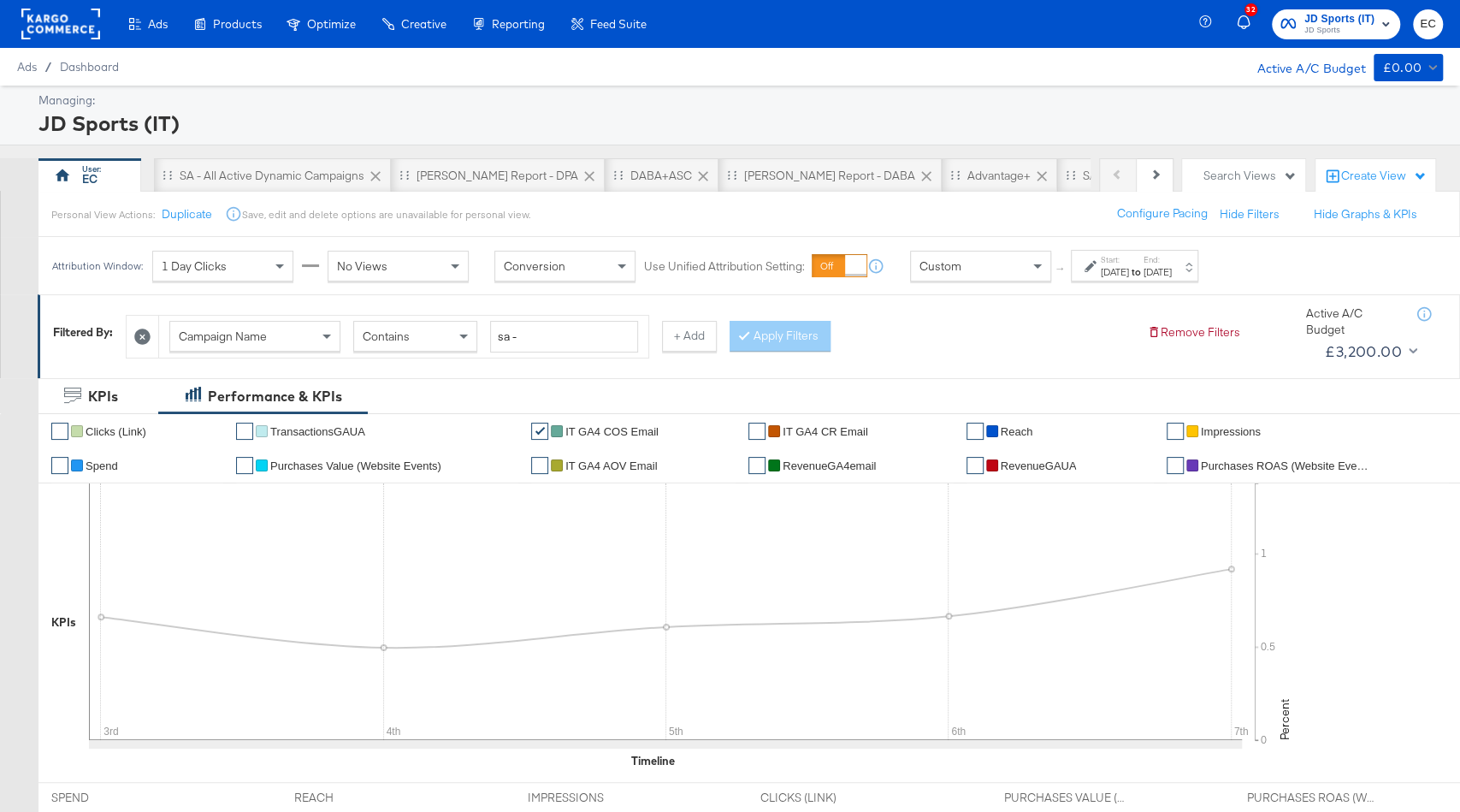
scroll to position [77, 0]
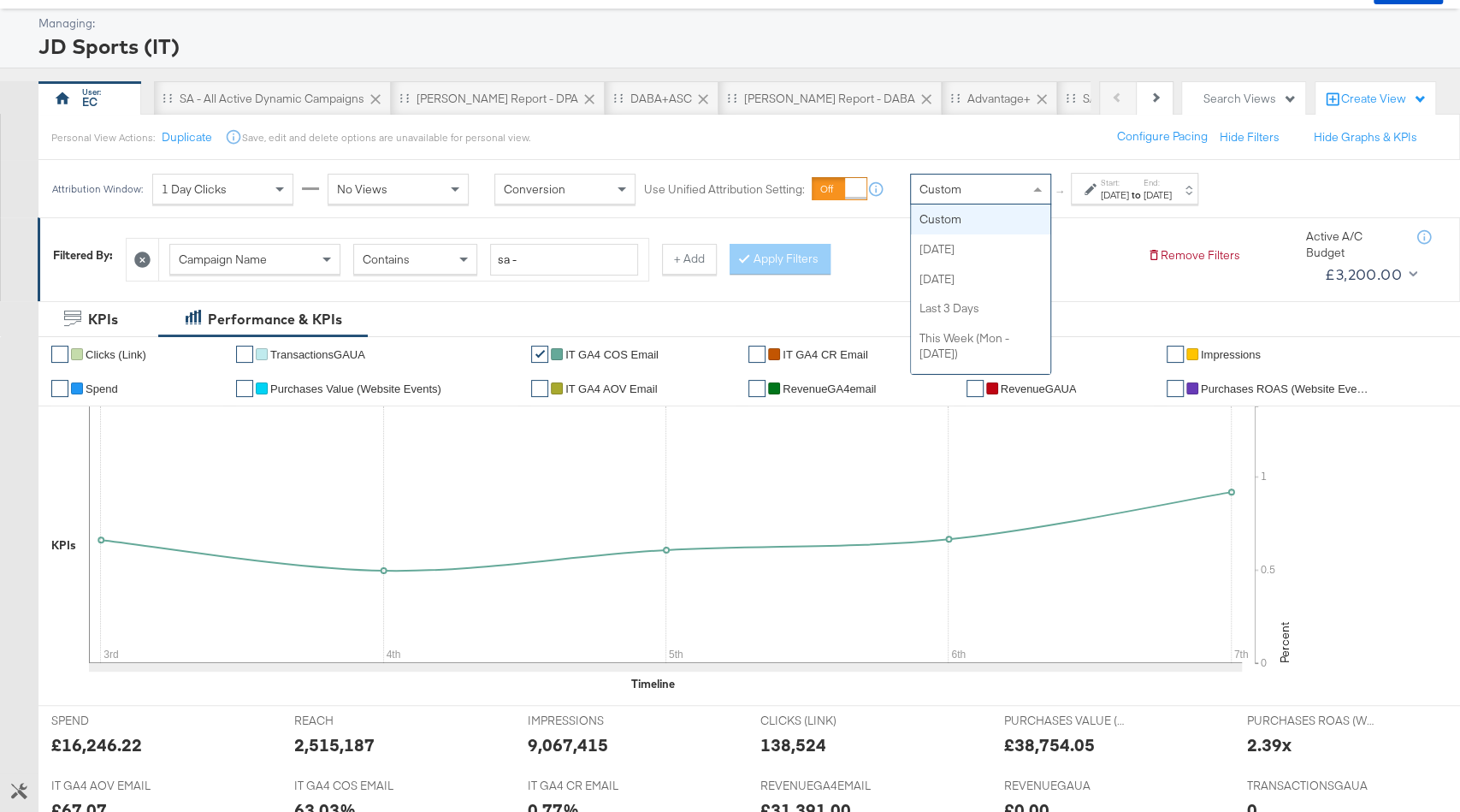
click at [997, 186] on div "Custom" at bounding box center [981, 188] width 139 height 29
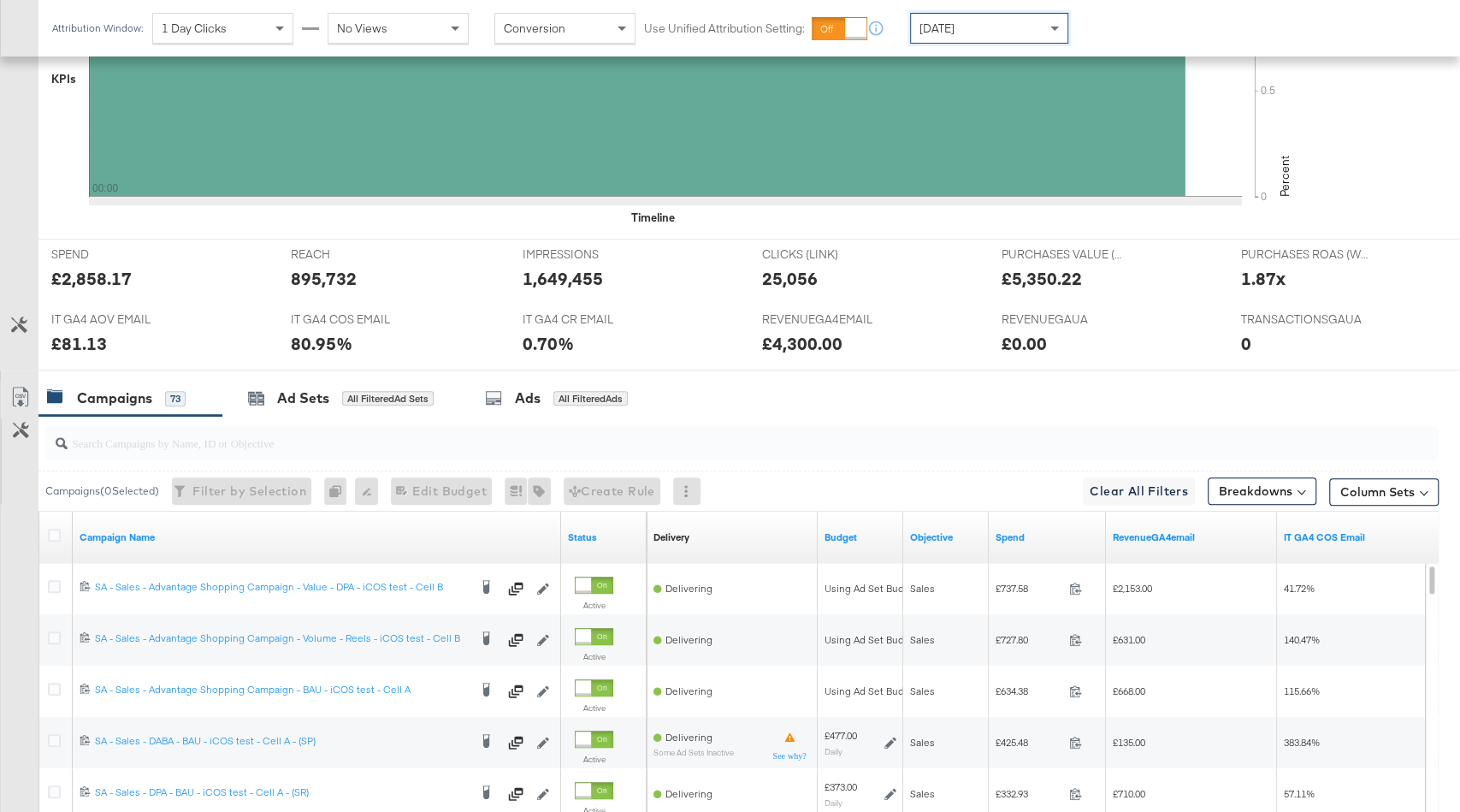
scroll to position [825, 0]
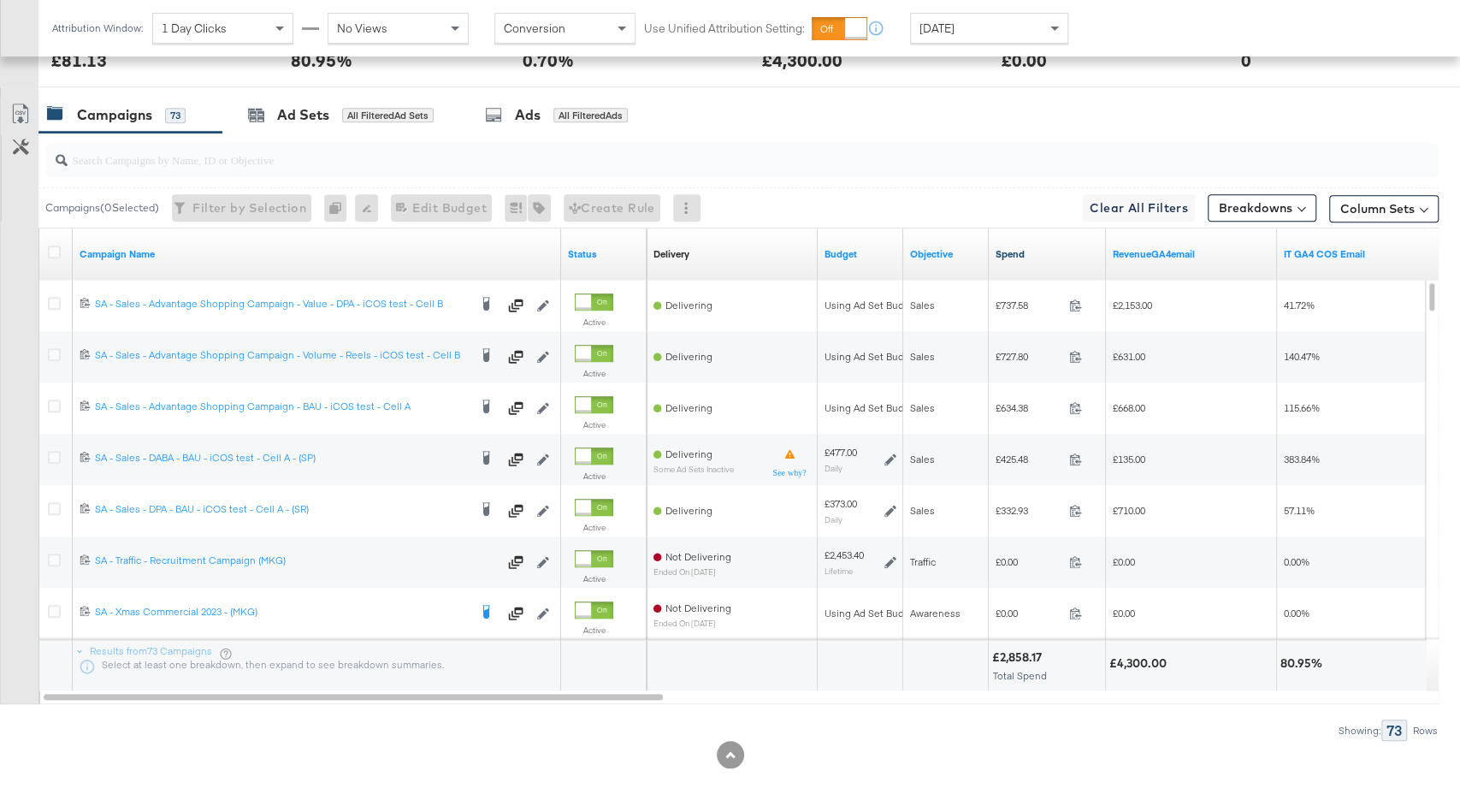
click at [1059, 248] on link "Spend" at bounding box center [1047, 254] width 104 height 14
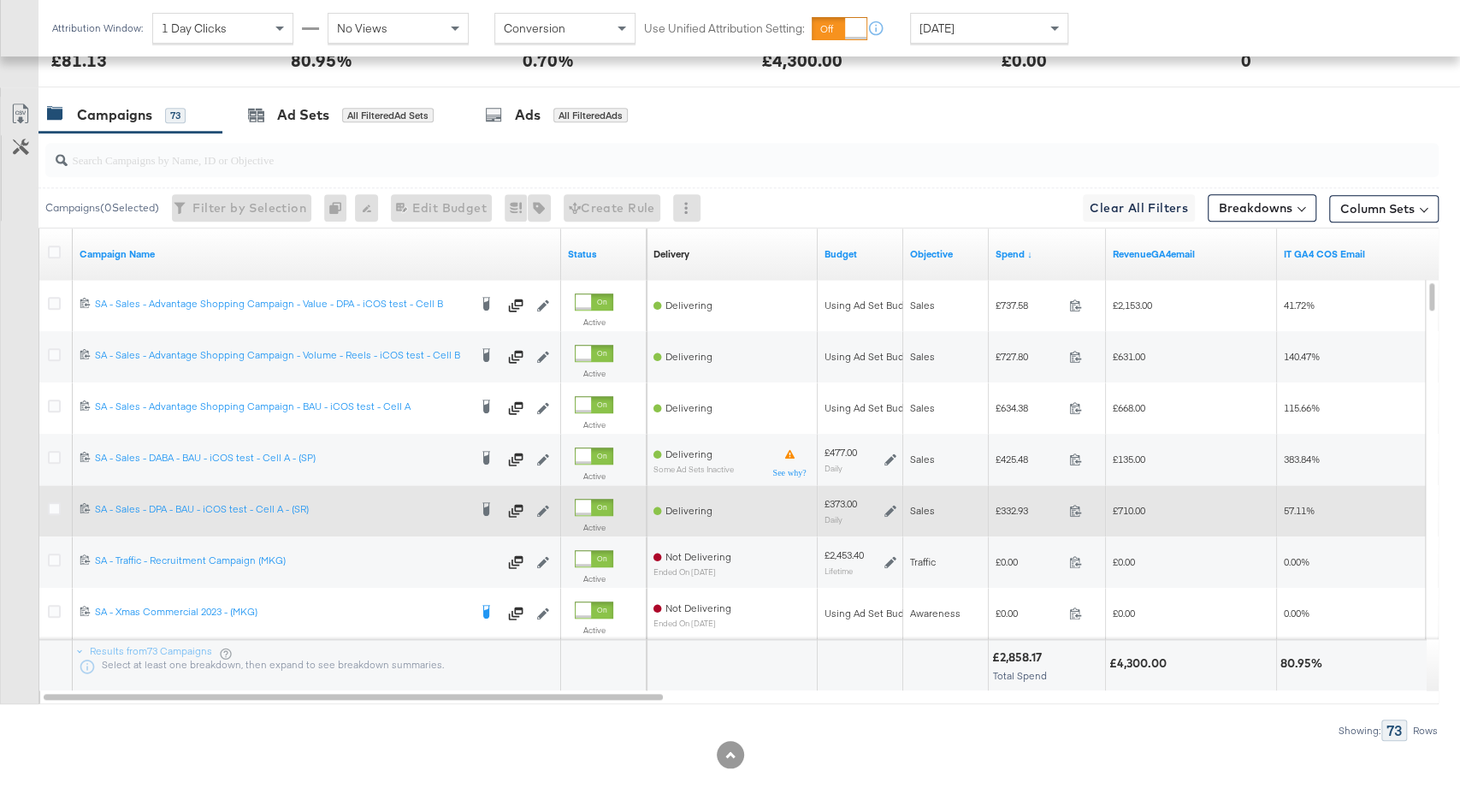
click at [844, 500] on div "£373.00" at bounding box center [840, 504] width 32 height 14
copy div "373.00"
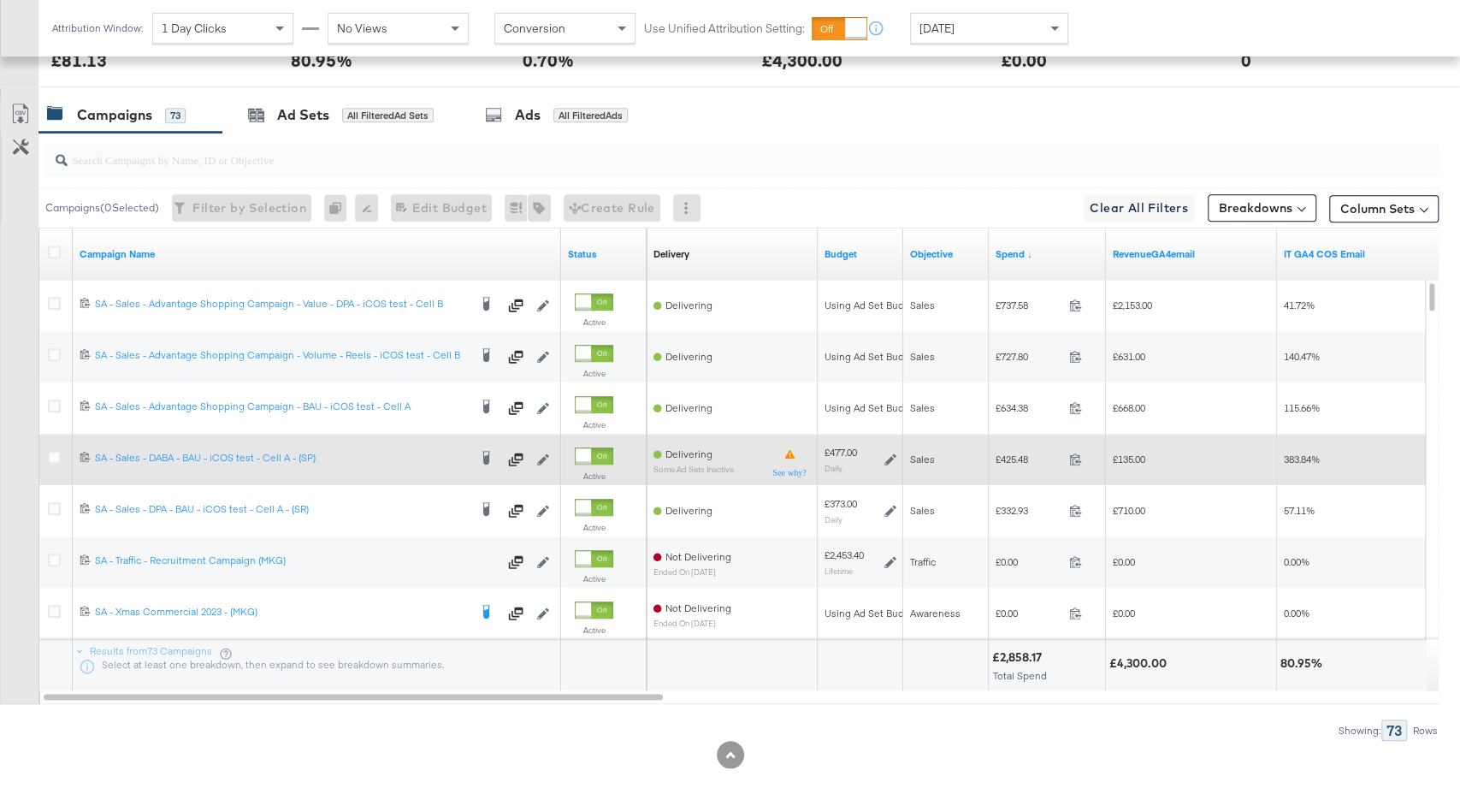
click at [840, 449] on div "£477.00" at bounding box center [840, 453] width 32 height 14
copy div "477.00"
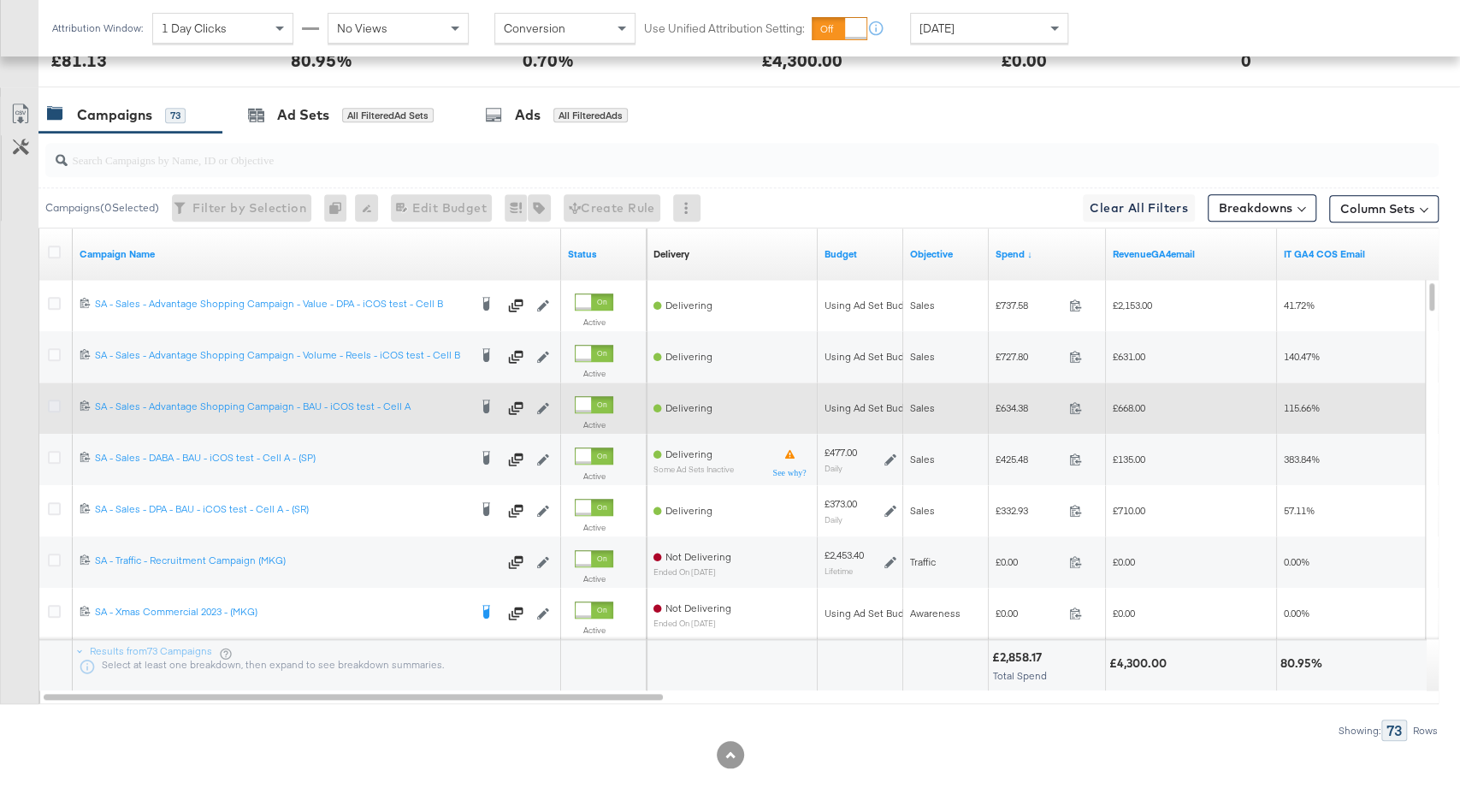
click at [50, 400] on icon at bounding box center [54, 406] width 13 height 13
click at [0, 0] on input "checkbox" at bounding box center [0, 0] width 0 height 0
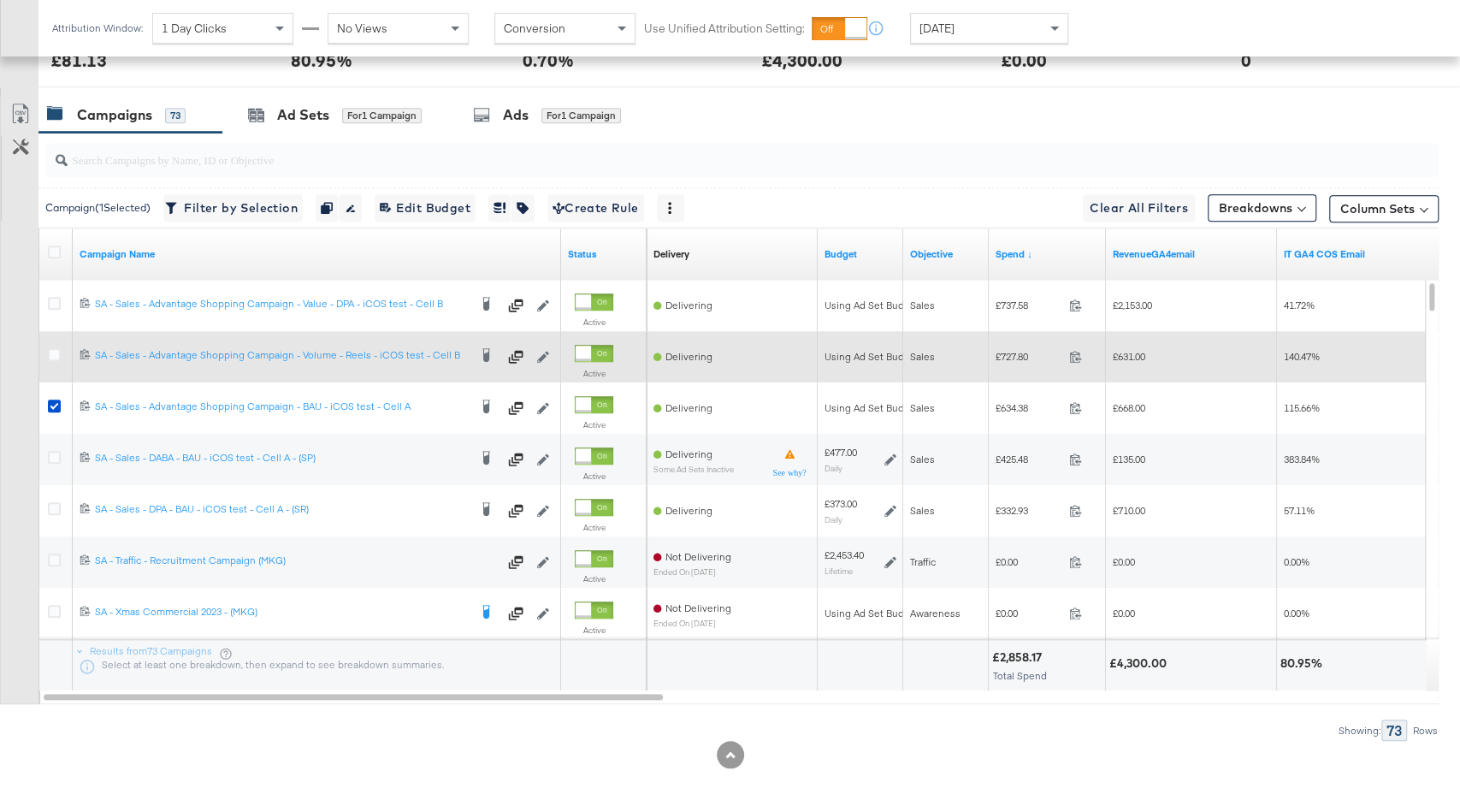
click at [45, 348] on div at bounding box center [57, 356] width 31 height 30
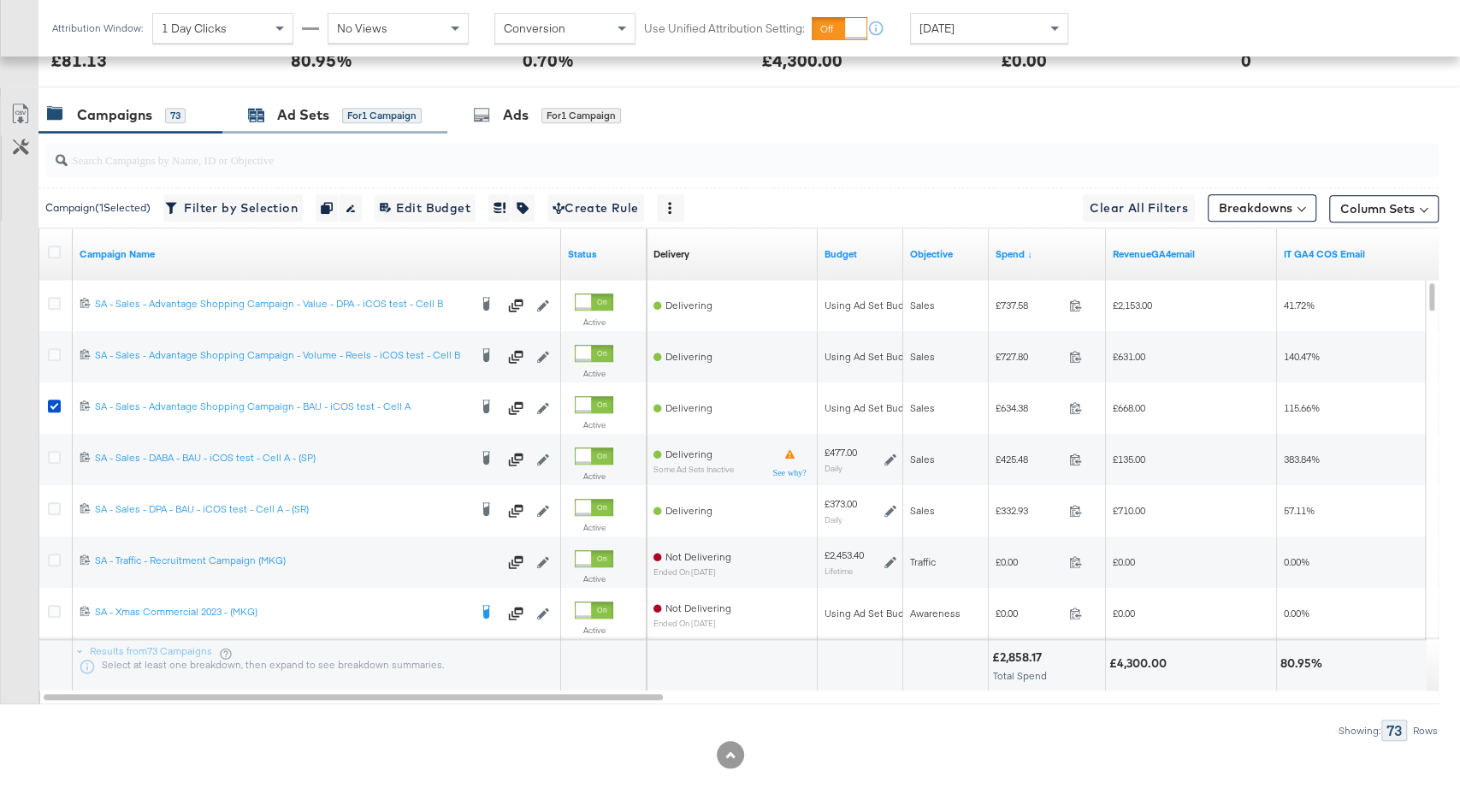
click at [390, 110] on div "for 1 Campaign" at bounding box center [381, 116] width 79 height 16
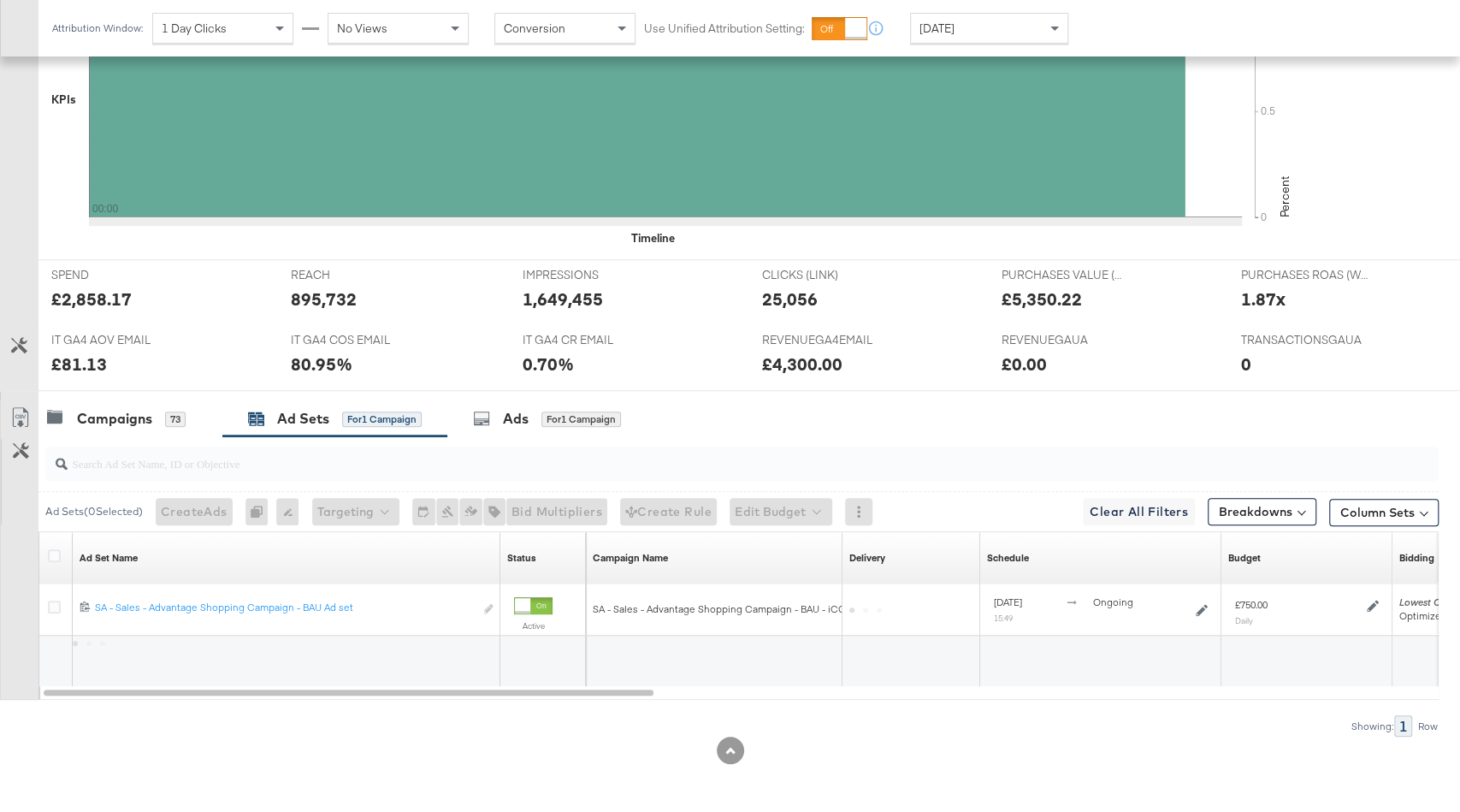
scroll to position [518, 0]
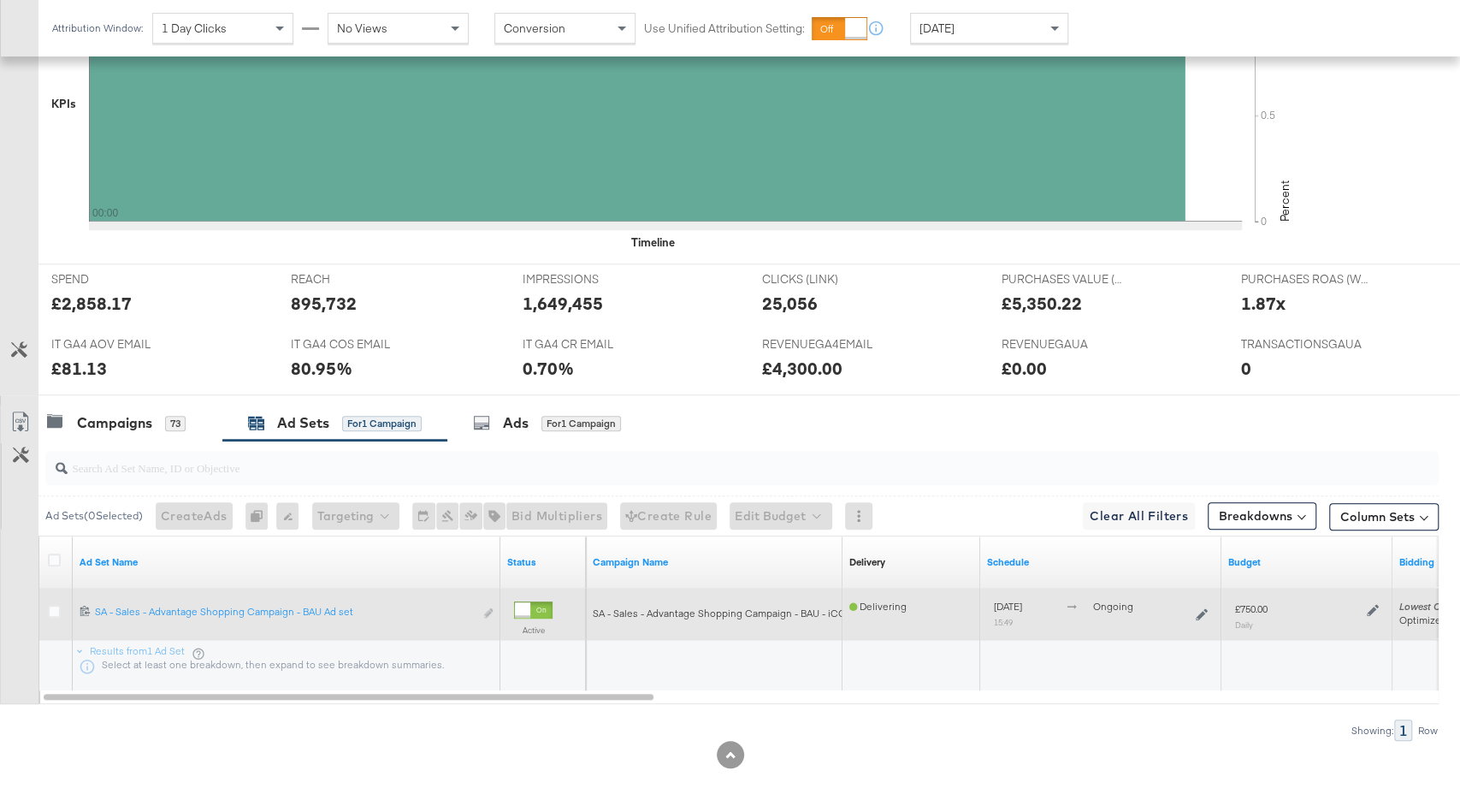
click at [1254, 603] on div "£750.00" at bounding box center [1251, 609] width 32 height 14
copy div "750.00"
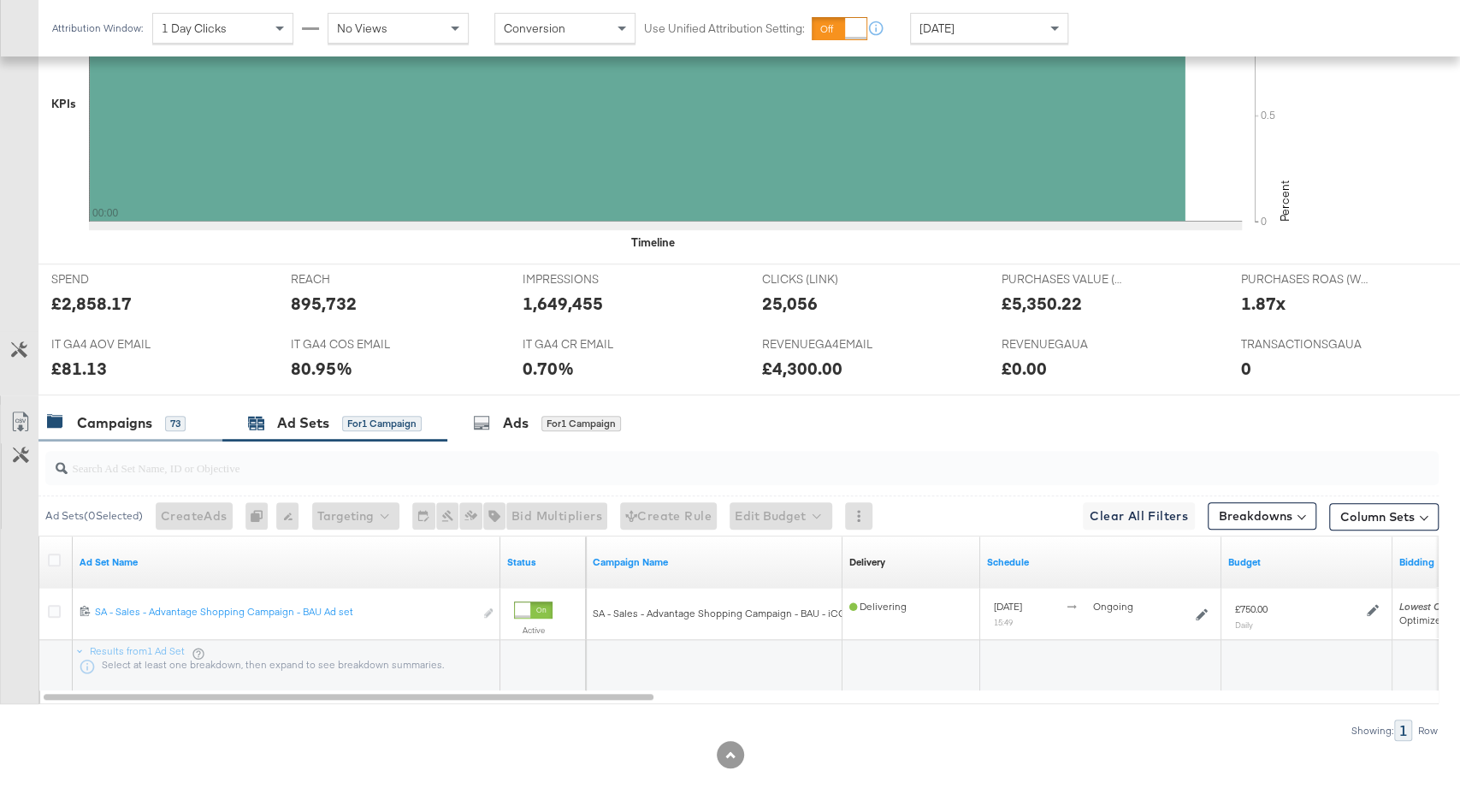
click at [106, 413] on div "Campaigns" at bounding box center [114, 423] width 75 height 20
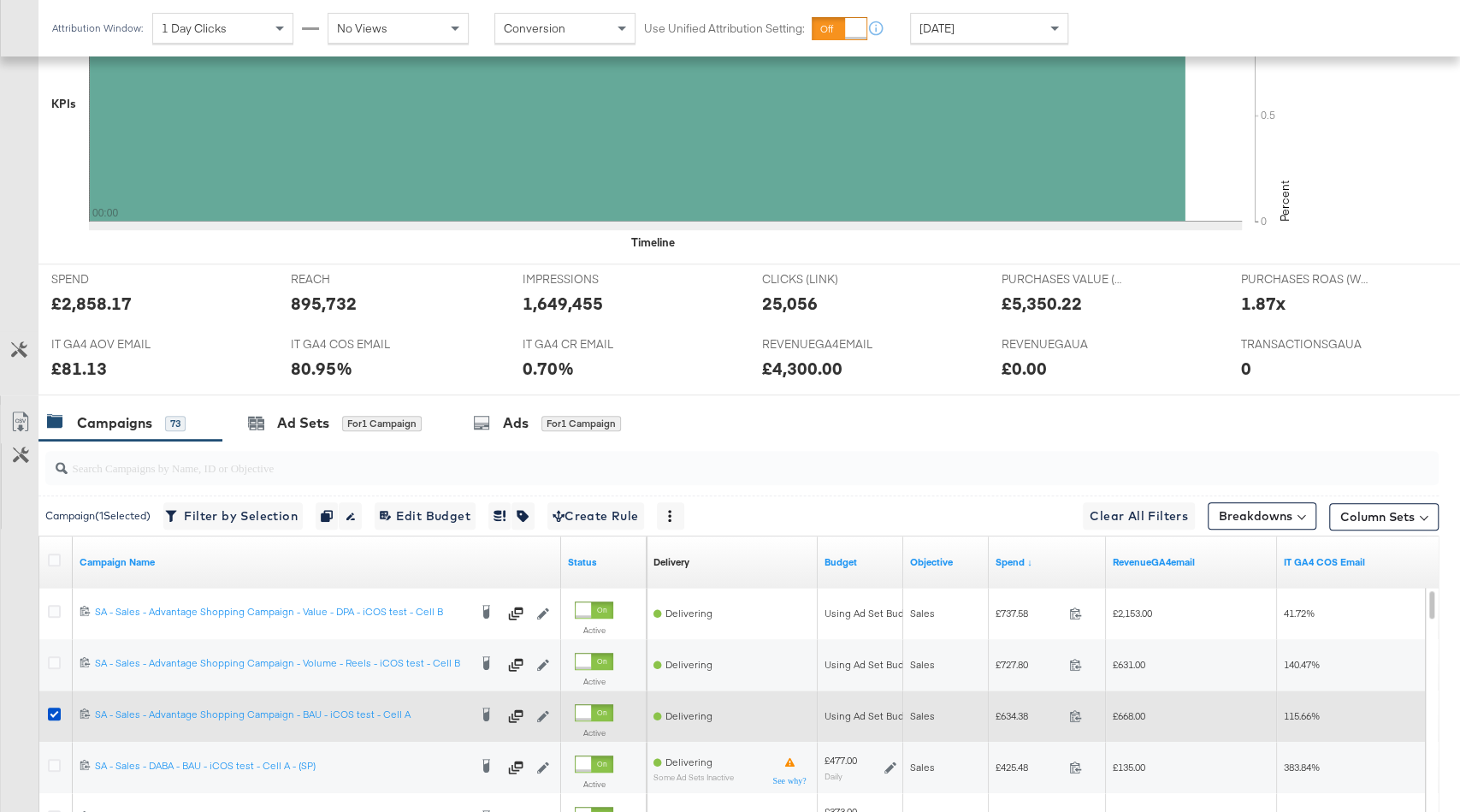
scroll to position [825, 0]
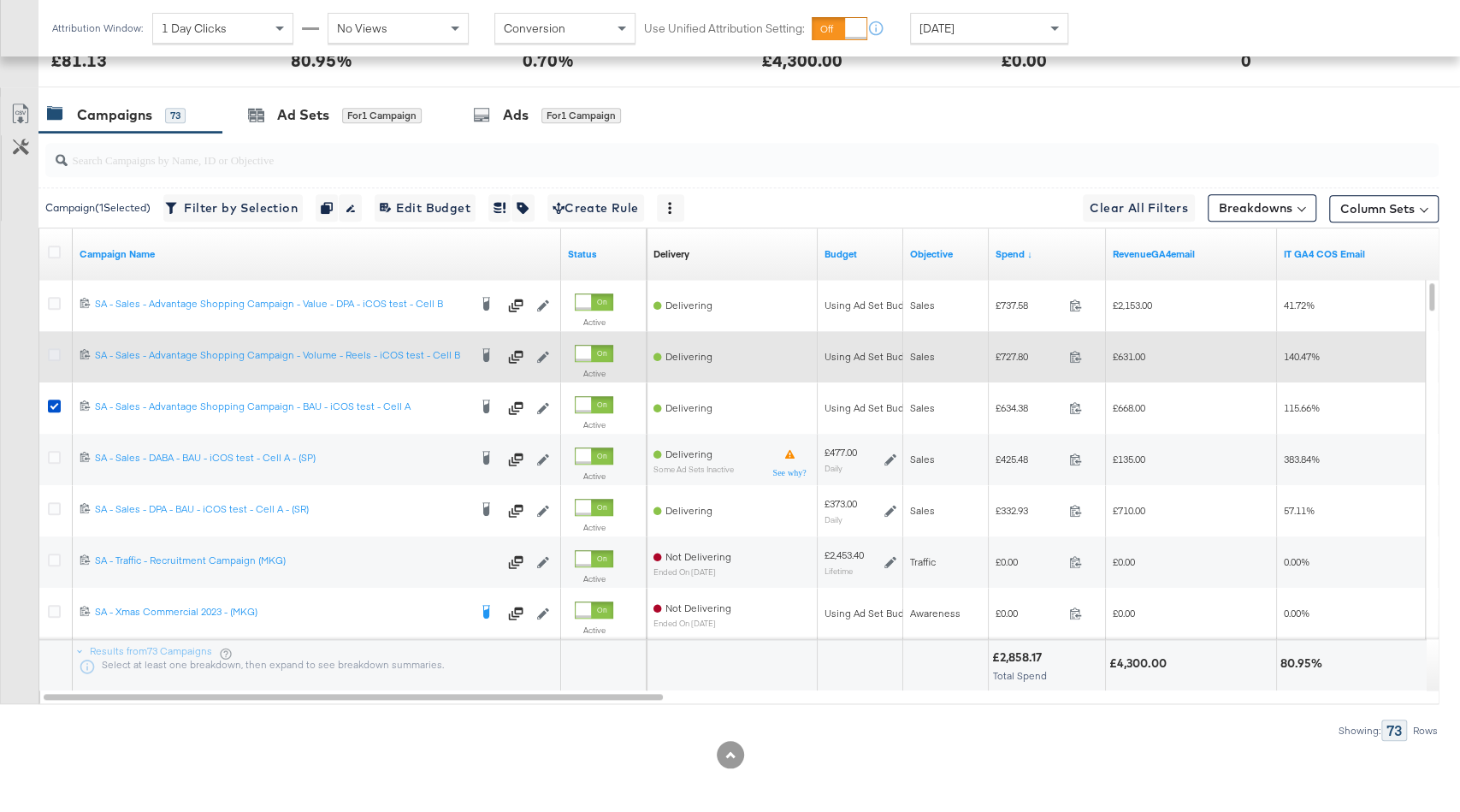
click at [50, 351] on icon at bounding box center [54, 354] width 13 height 13
click at [0, 0] on input "checkbox" at bounding box center [0, 0] width 0 height 0
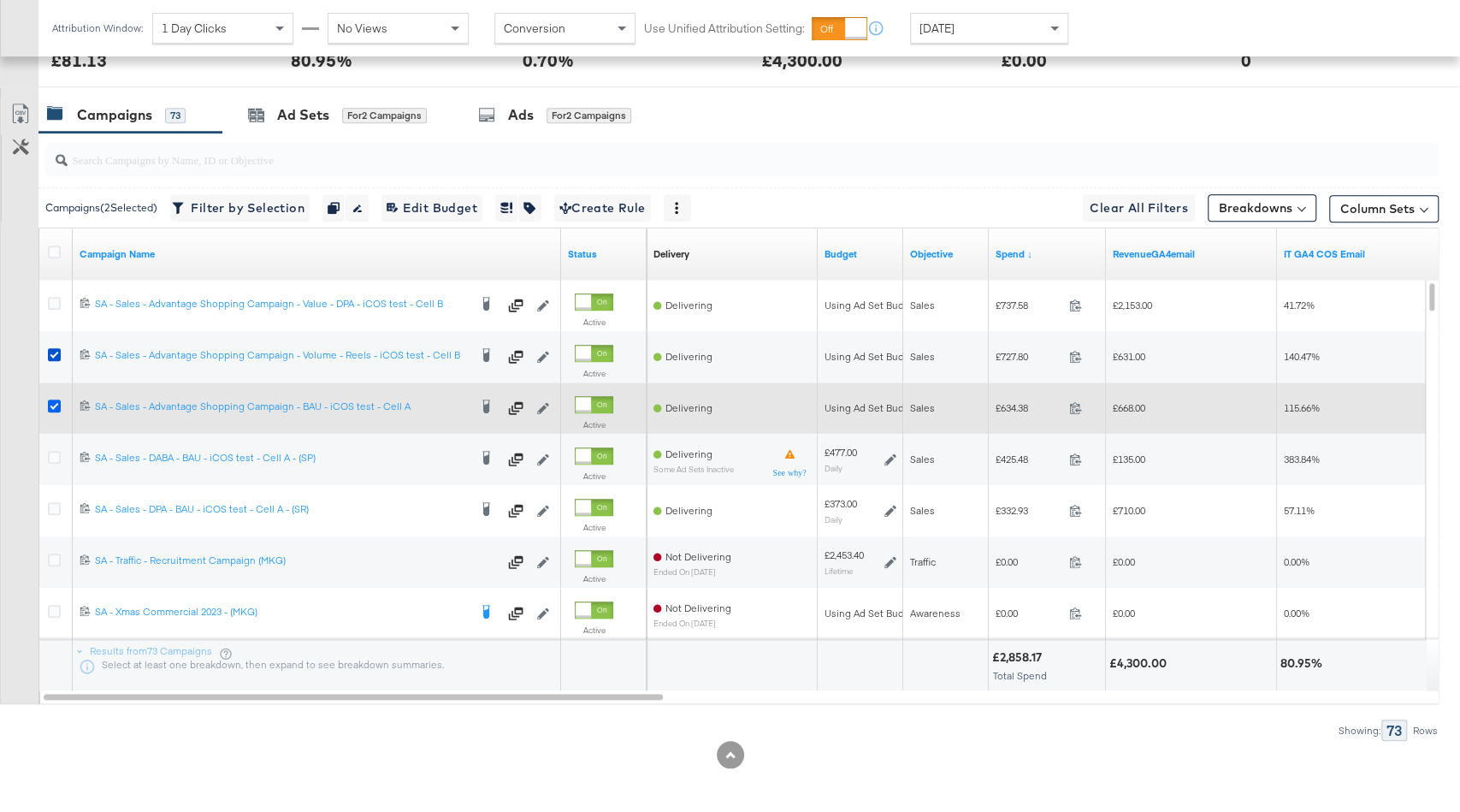
click at [49, 399] on icon at bounding box center [54, 406] width 13 height 13
click at [0, 0] on input "checkbox" at bounding box center [0, 0] width 0 height 0
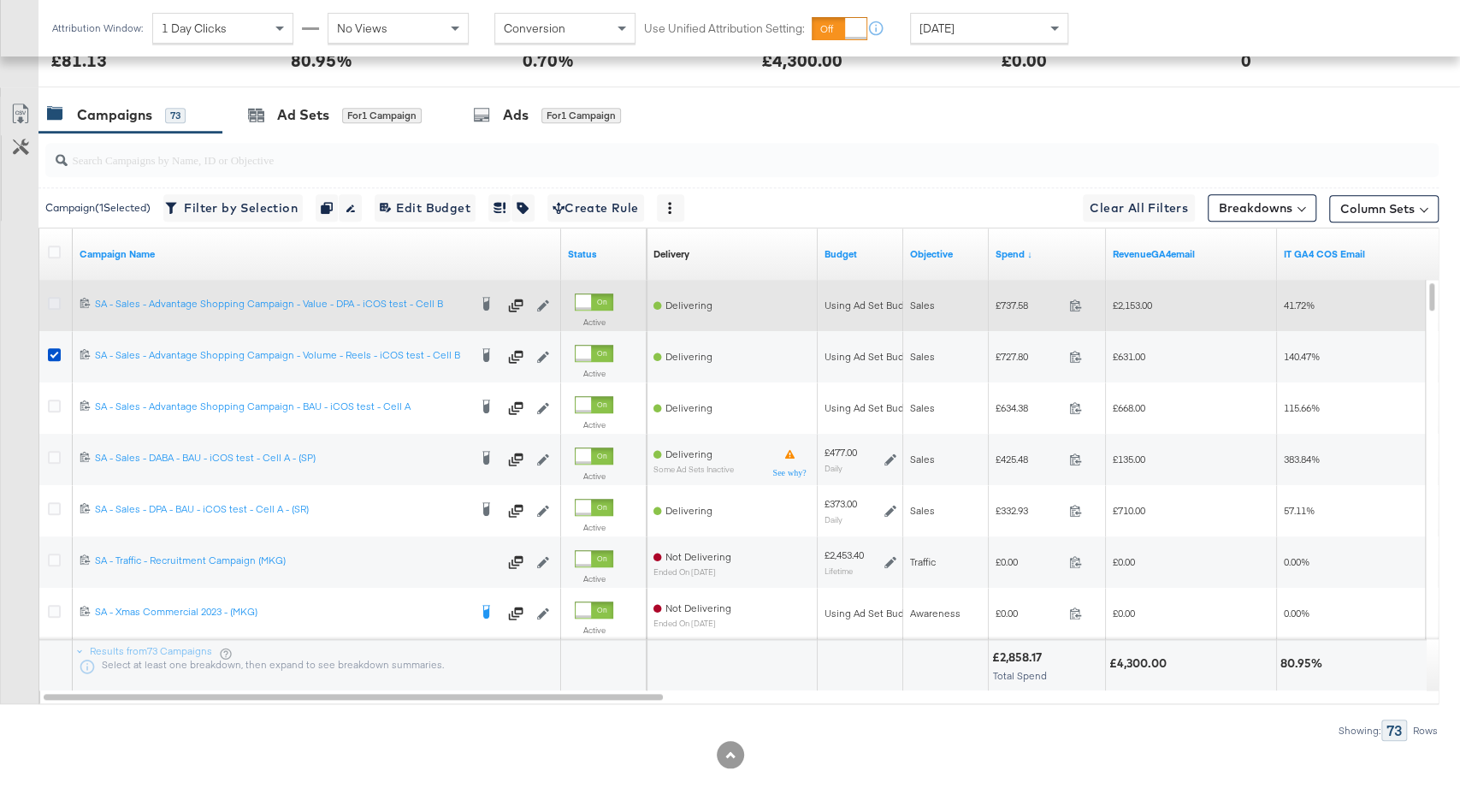
click at [49, 300] on icon at bounding box center [54, 303] width 13 height 13
click at [0, 0] on input "checkbox" at bounding box center [0, 0] width 0 height 0
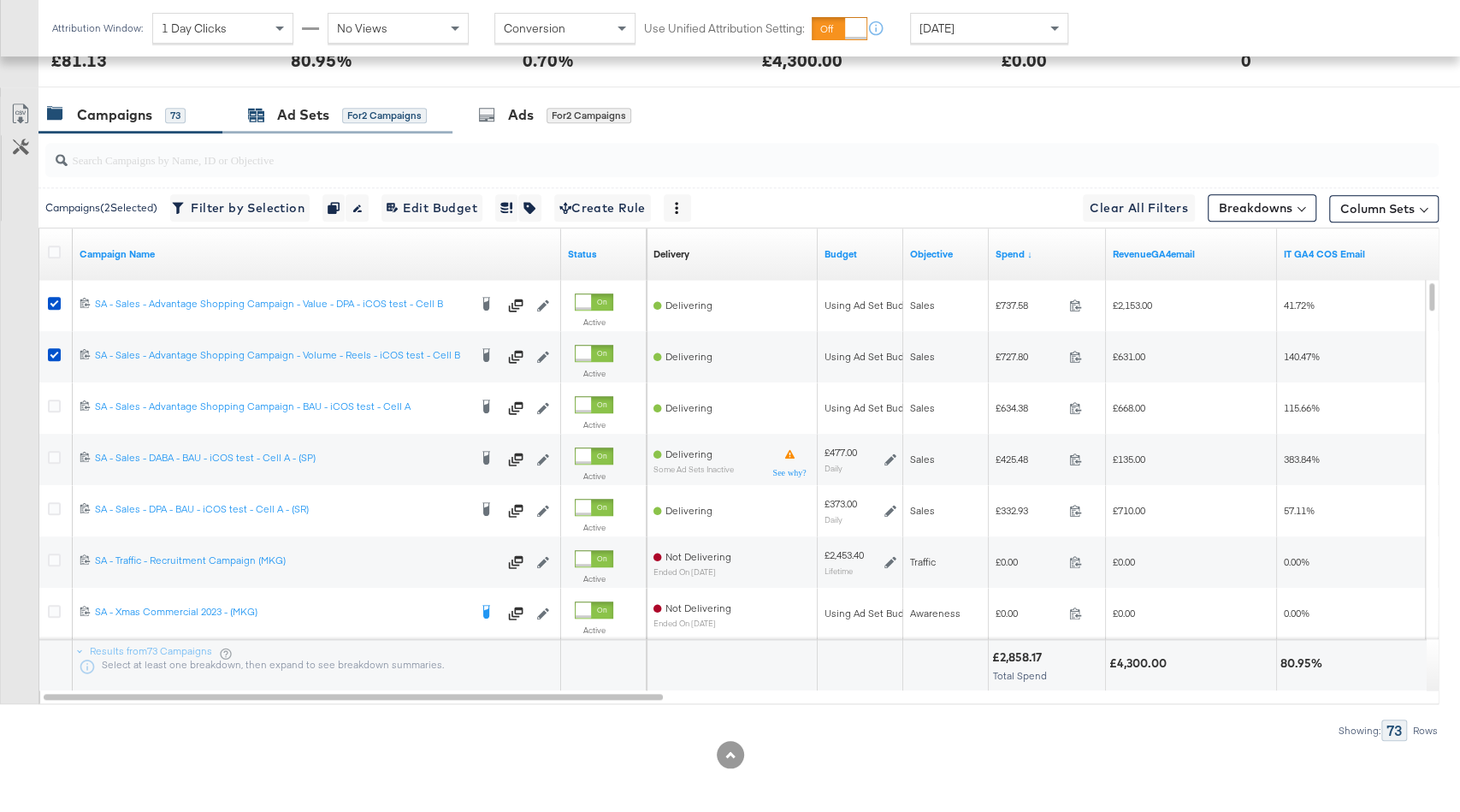
click at [362, 111] on div "for 2 Campaigns" at bounding box center [384, 116] width 84 height 16
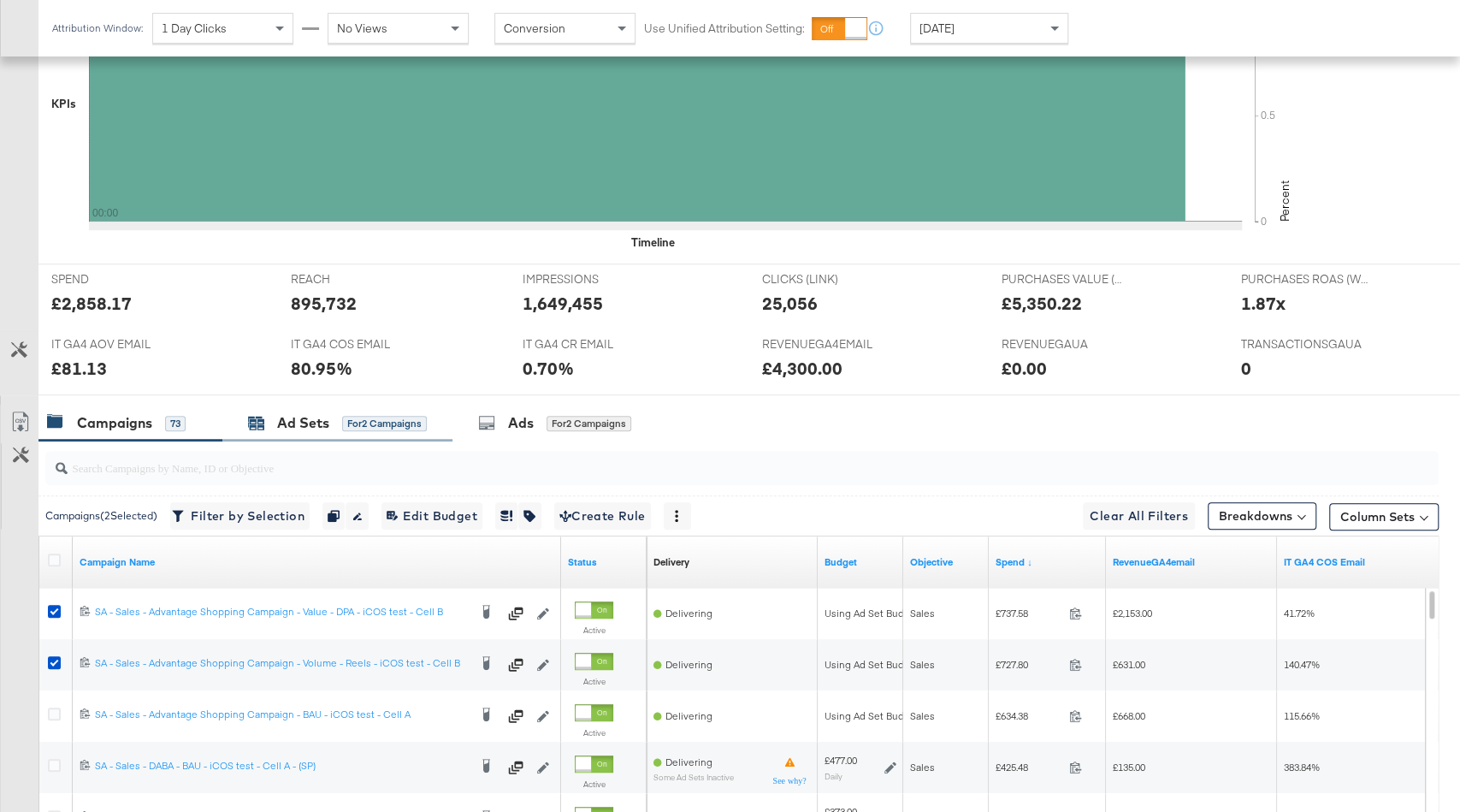
scroll to position [569, 0]
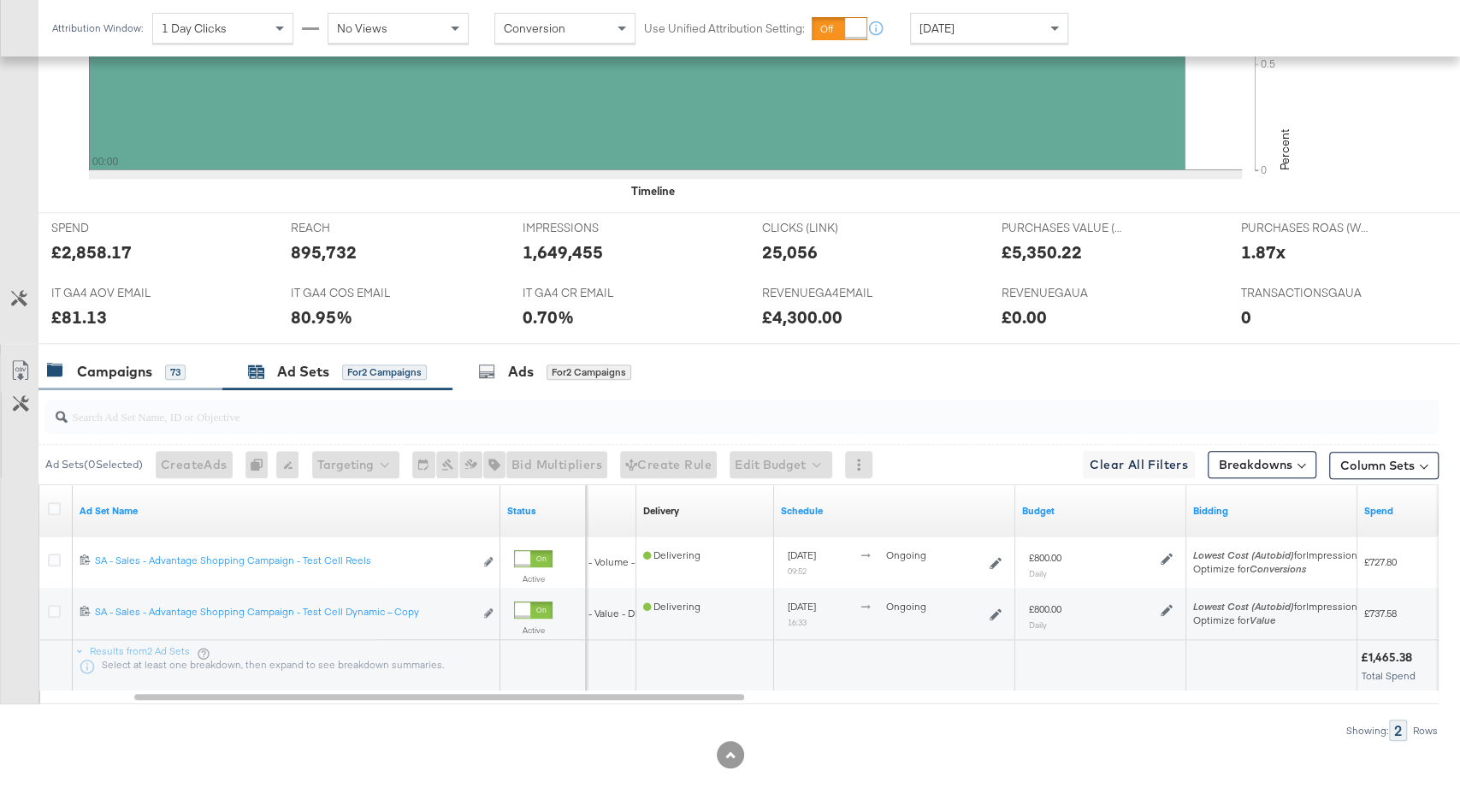
click at [156, 362] on div "Campaigns 73" at bounding box center [116, 372] width 138 height 20
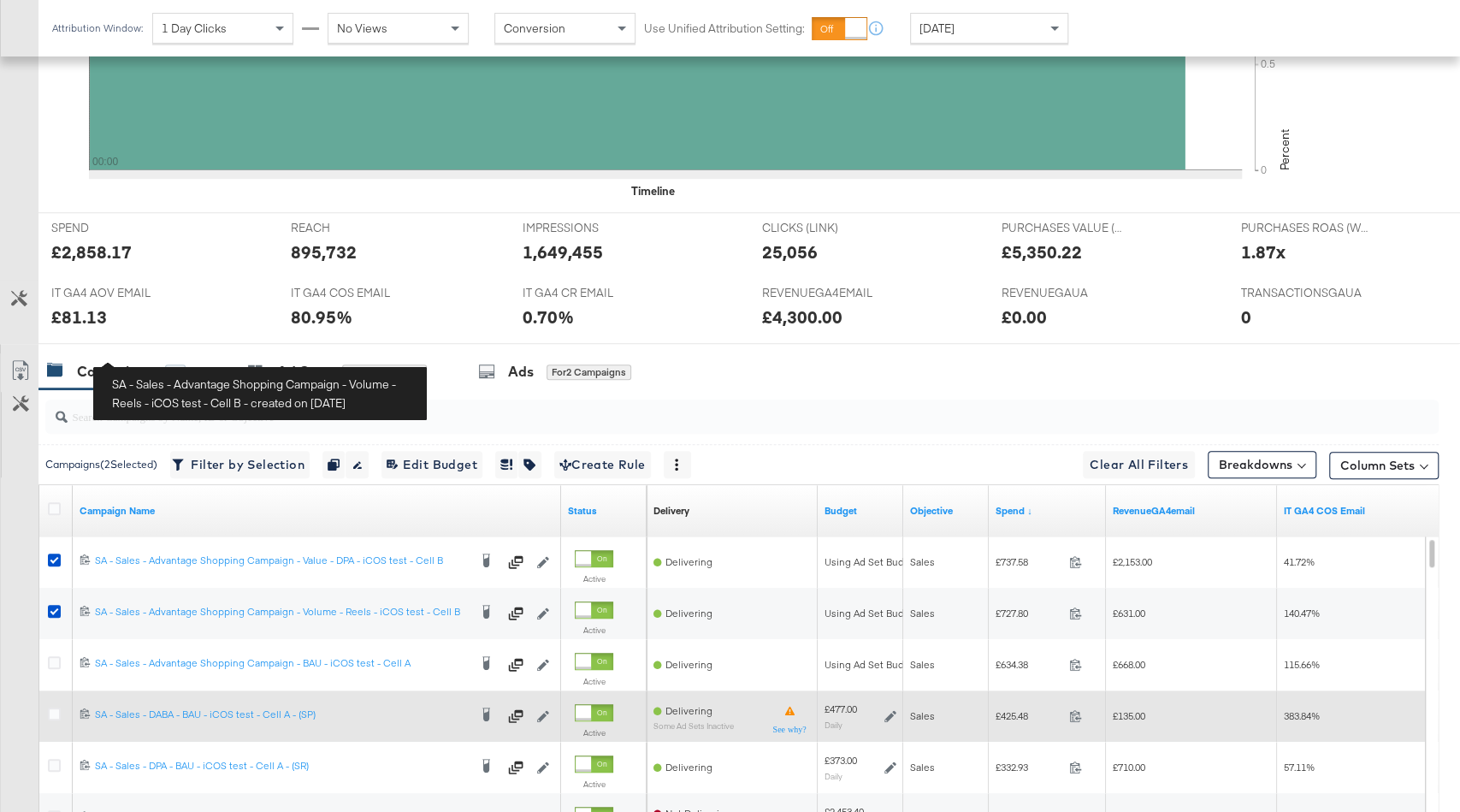
scroll to position [825, 0]
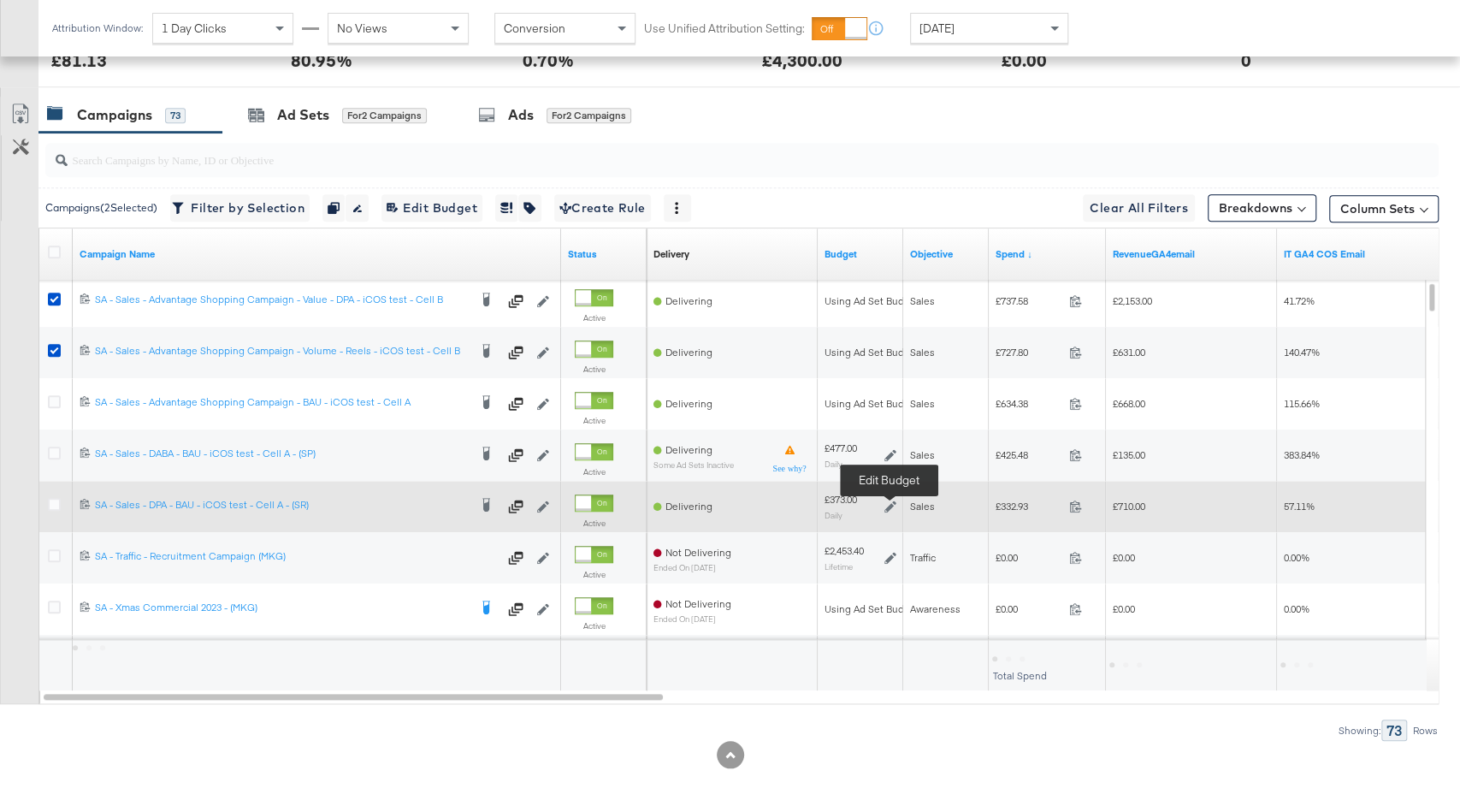
click at [893, 504] on icon at bounding box center [891, 507] width 12 height 12
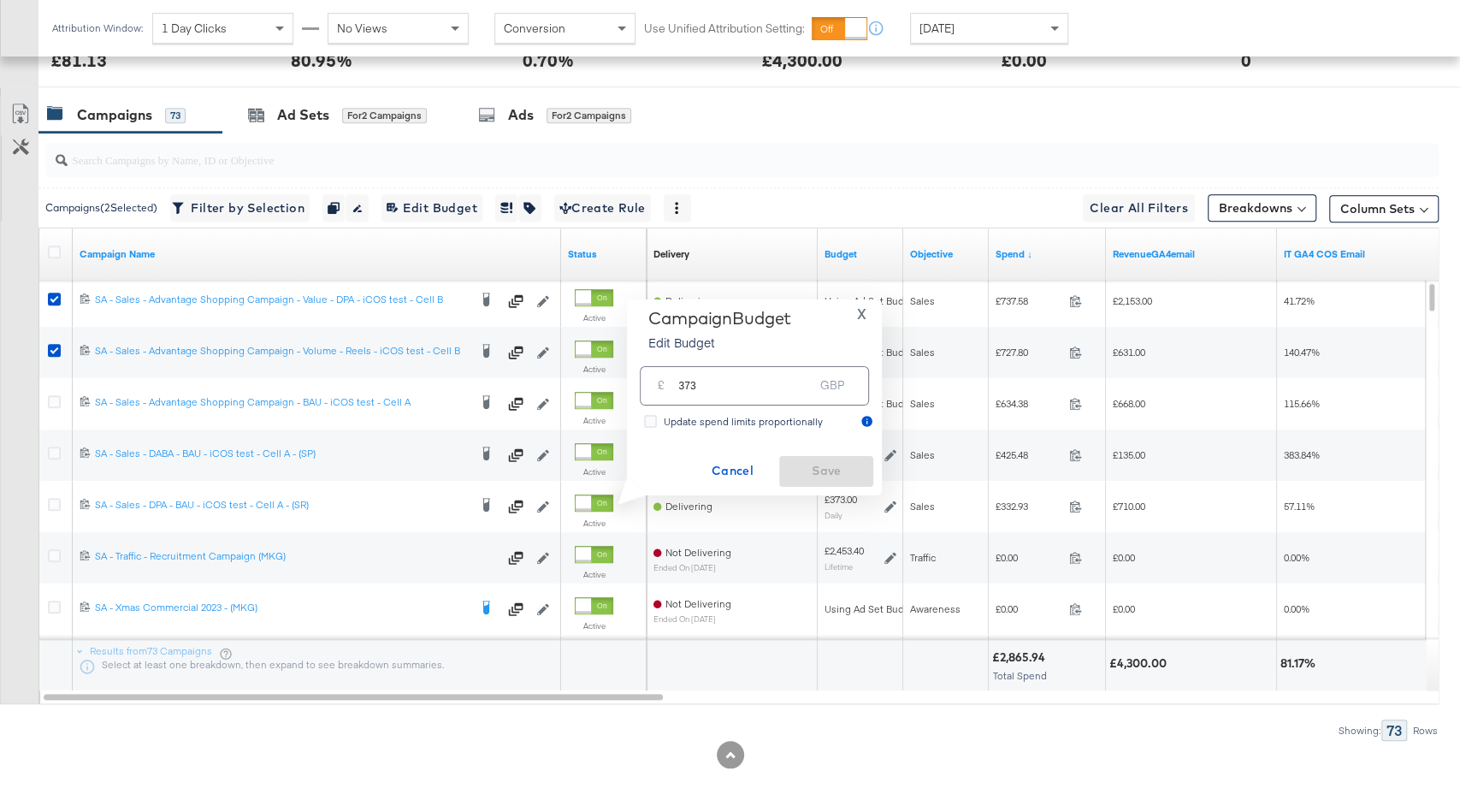
click at [777, 388] on input "373" at bounding box center [745, 379] width 135 height 37
paste input "237.57"
type input "237"
click at [834, 462] on span "Save" at bounding box center [826, 471] width 80 height 22
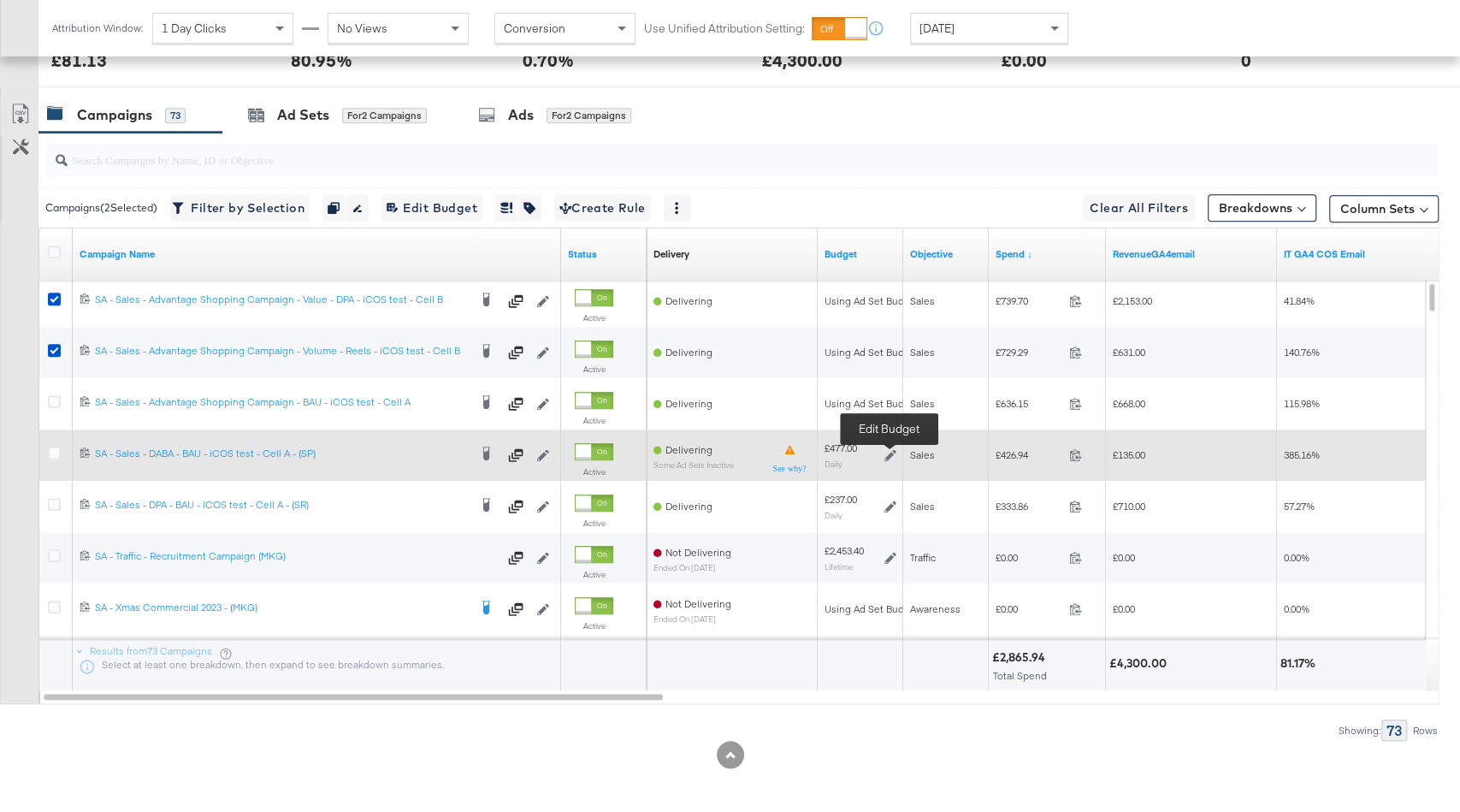
click at [896, 449] on icon at bounding box center [891, 455] width 12 height 12
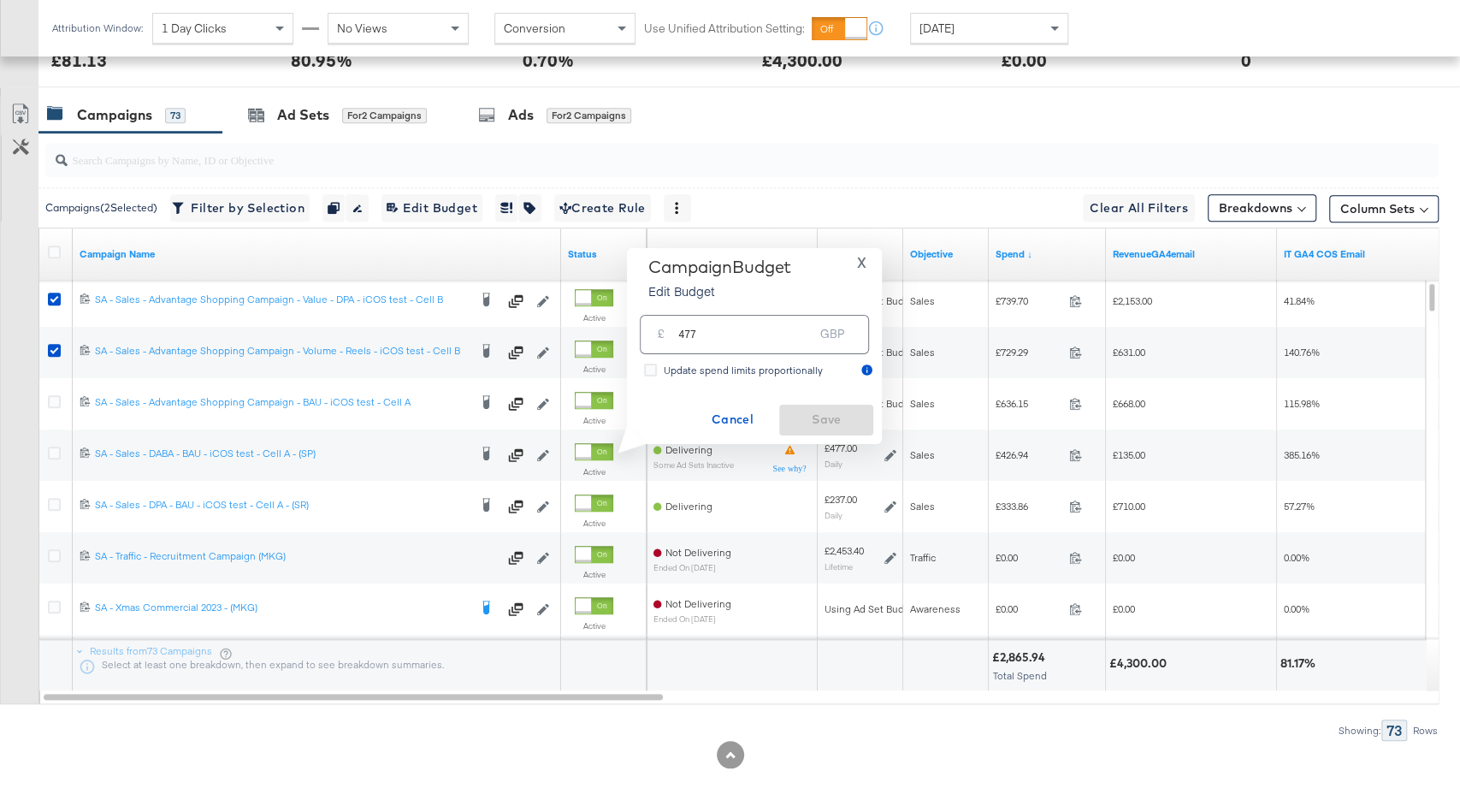
click at [750, 328] on input "477" at bounding box center [745, 327] width 135 height 37
paste input "645.14"
type input "645"
click at [811, 414] on span "Save" at bounding box center [826, 419] width 80 height 22
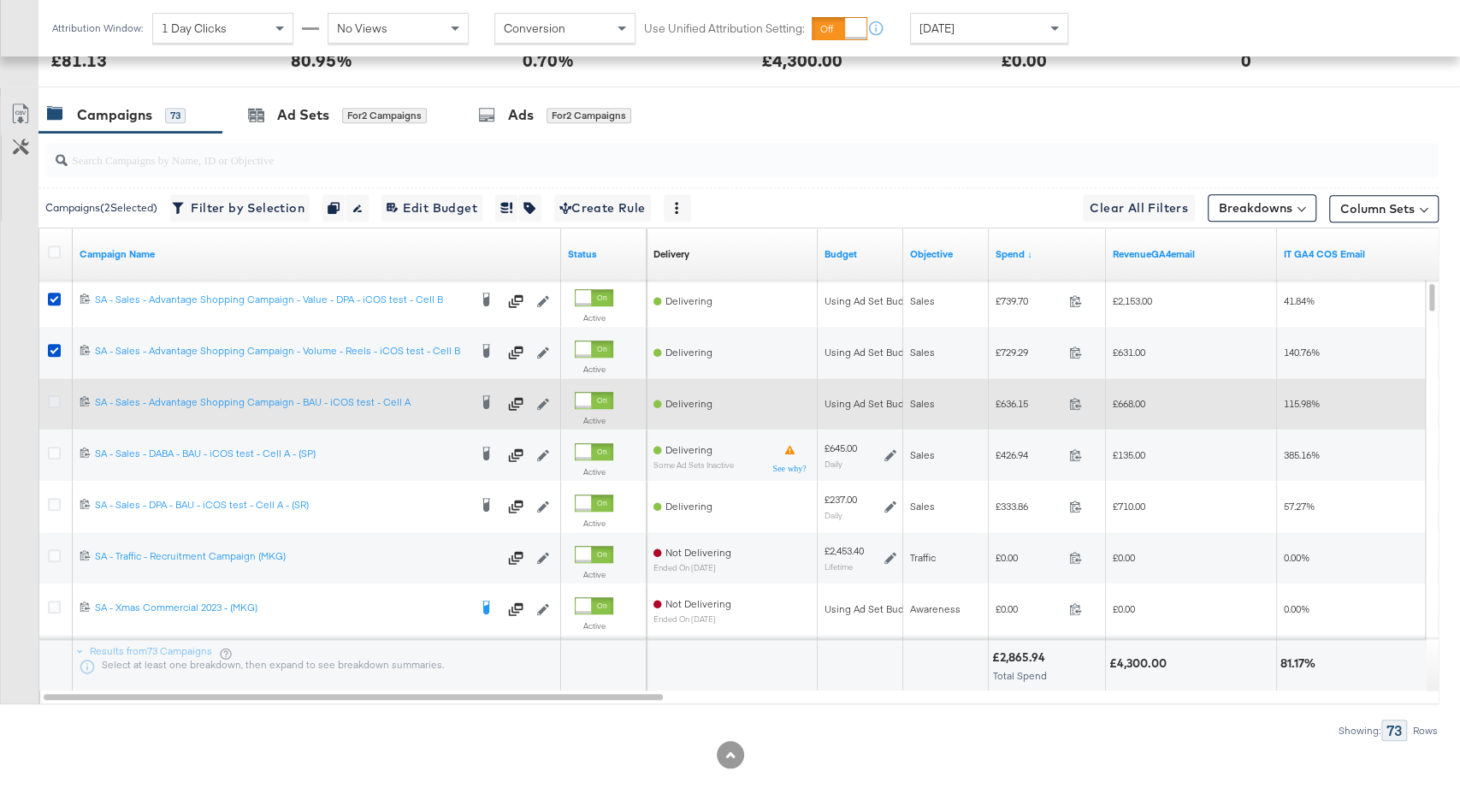
click at [51, 397] on icon at bounding box center [54, 401] width 13 height 13
click at [0, 0] on input "checkbox" at bounding box center [0, 0] width 0 height 0
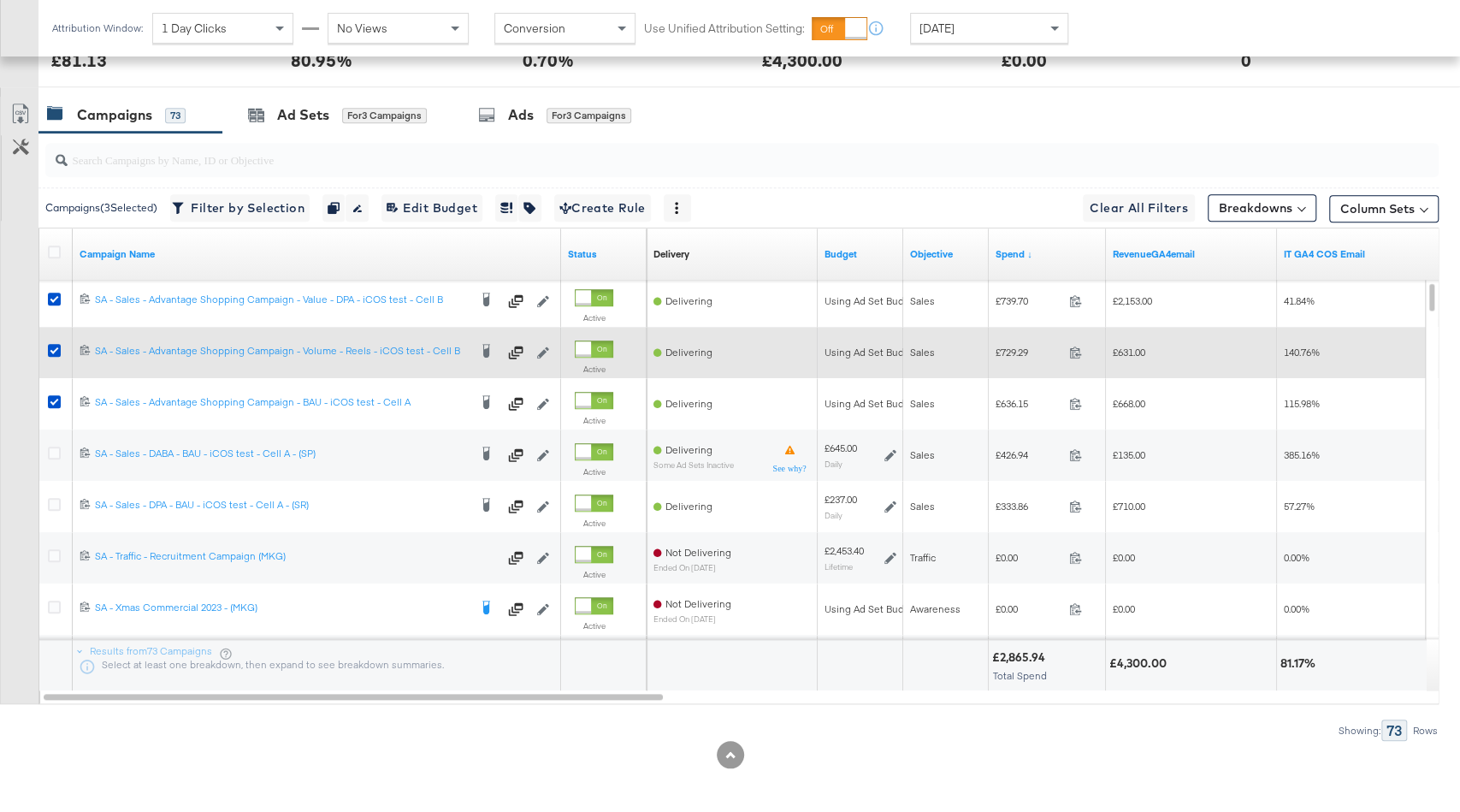
click at [53, 338] on div at bounding box center [57, 352] width 31 height 30
click at [53, 339] on div at bounding box center [57, 352] width 31 height 30
click at [57, 346] on icon at bounding box center [54, 350] width 13 height 13
click at [0, 0] on input "checkbox" at bounding box center [0, 0] width 0 height 0
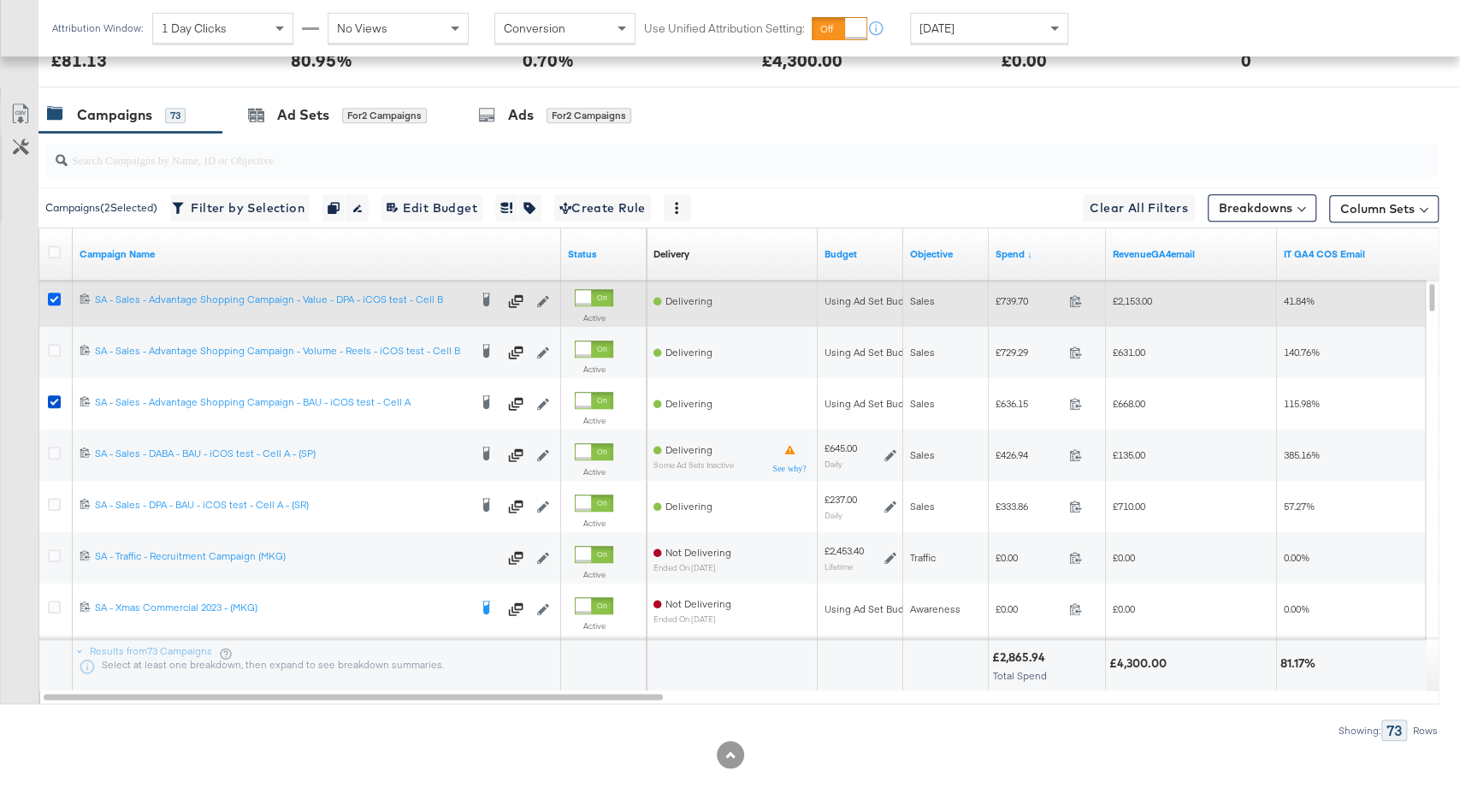
click at [55, 297] on icon at bounding box center [54, 299] width 13 height 13
click at [0, 0] on input "checkbox" at bounding box center [0, 0] width 0 height 0
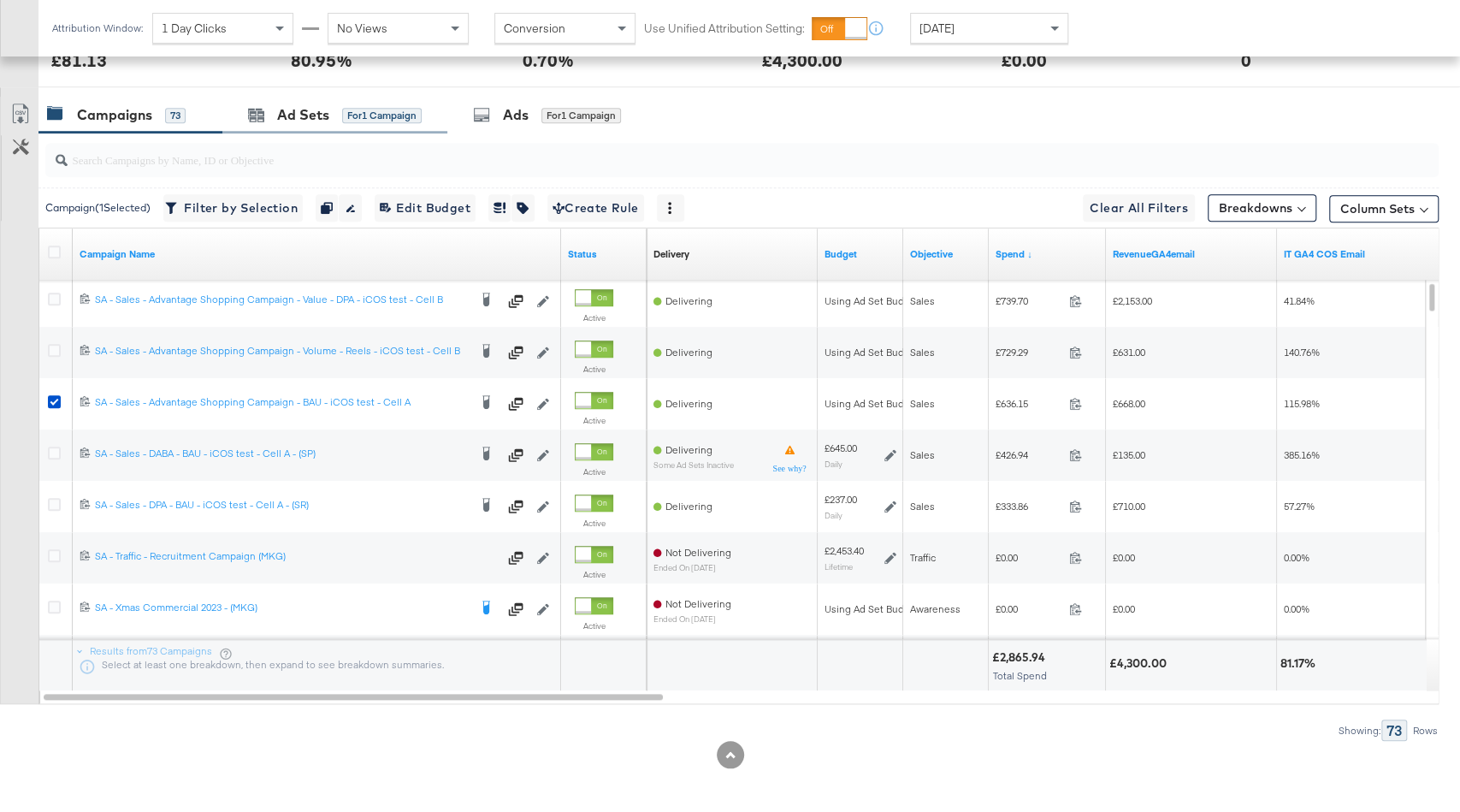
click at [346, 99] on div "Ad Sets for 1 Campaign" at bounding box center [335, 115] width 225 height 37
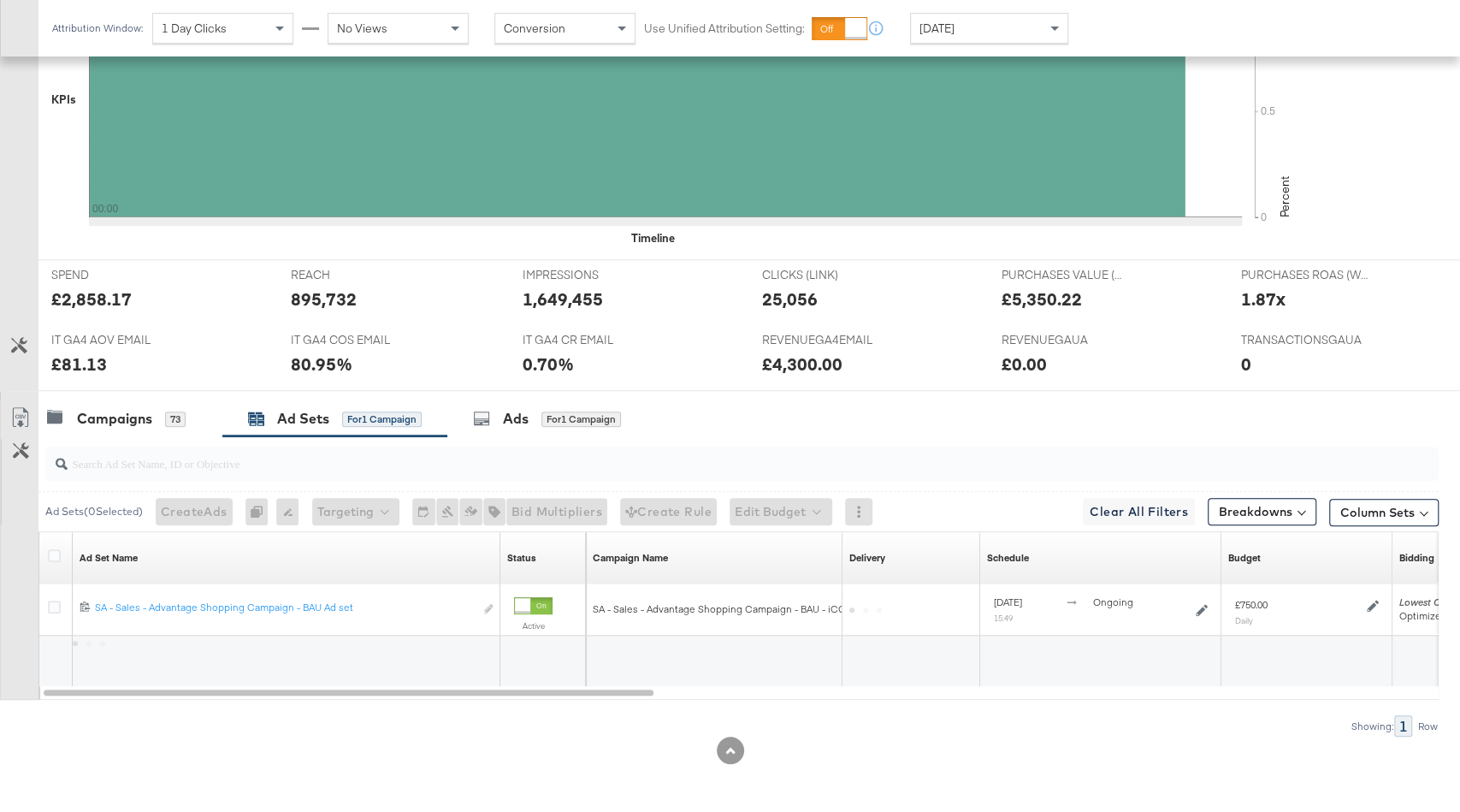
scroll to position [518, 0]
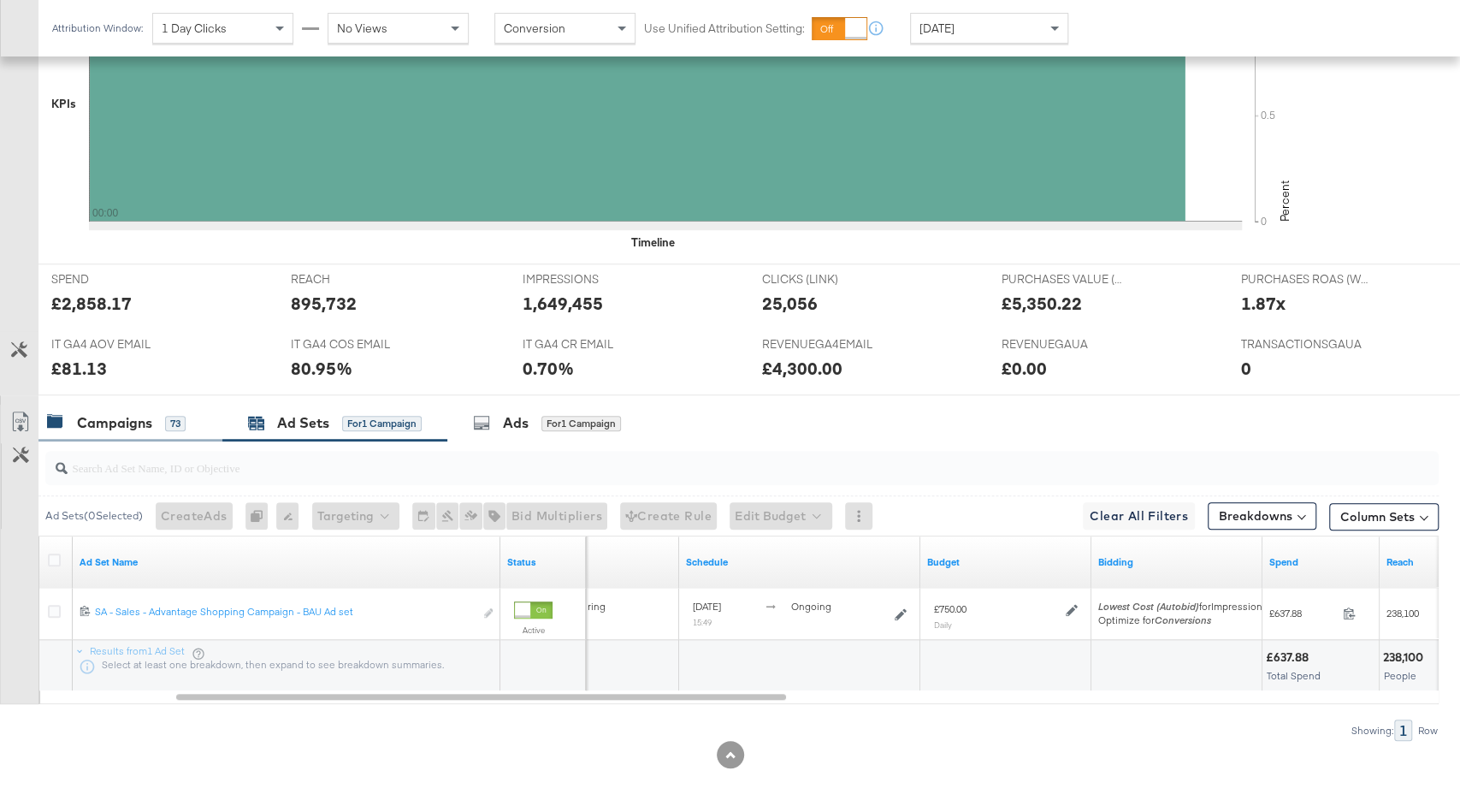
click at [114, 418] on div "Campaigns" at bounding box center [114, 423] width 75 height 20
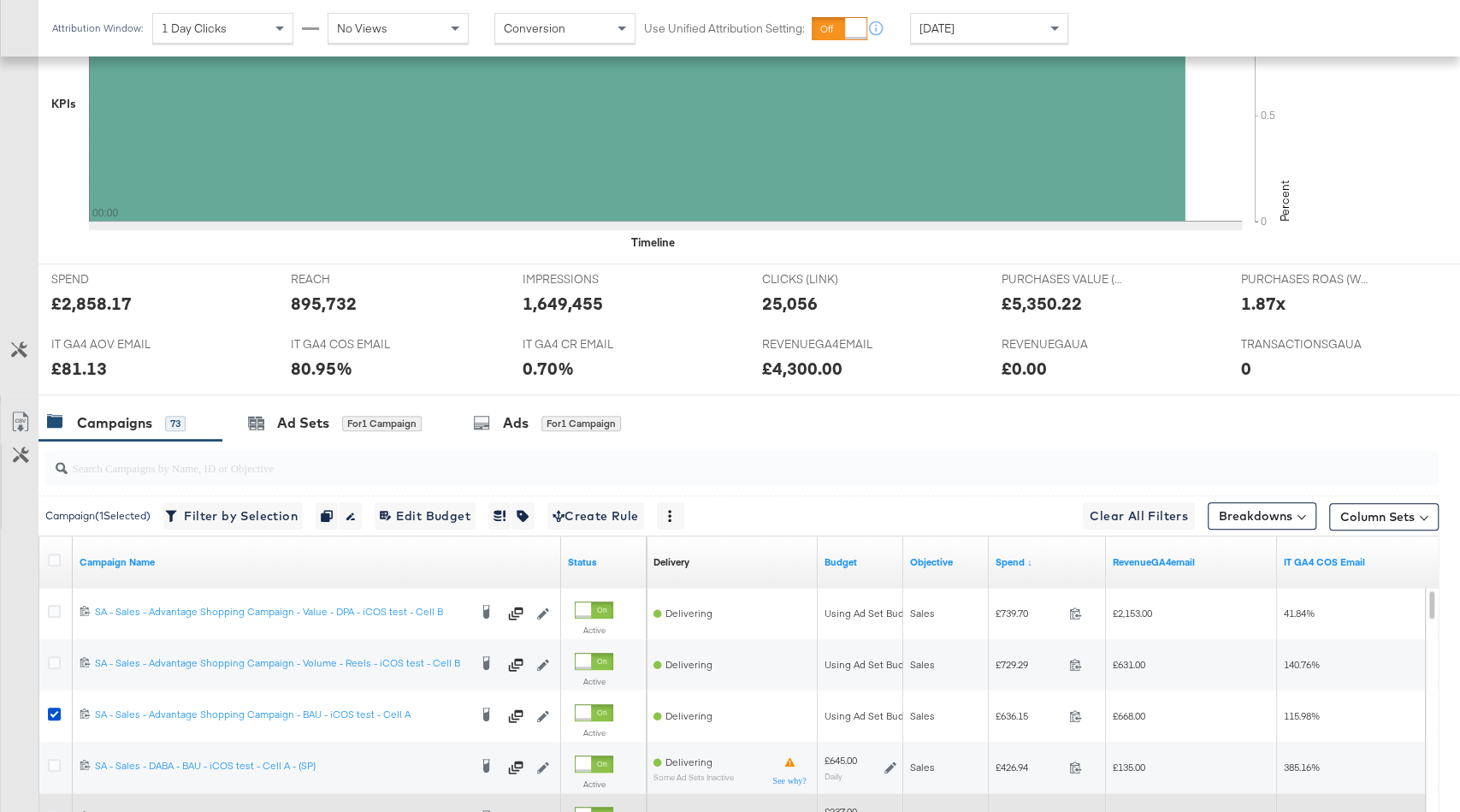
scroll to position [825, 0]
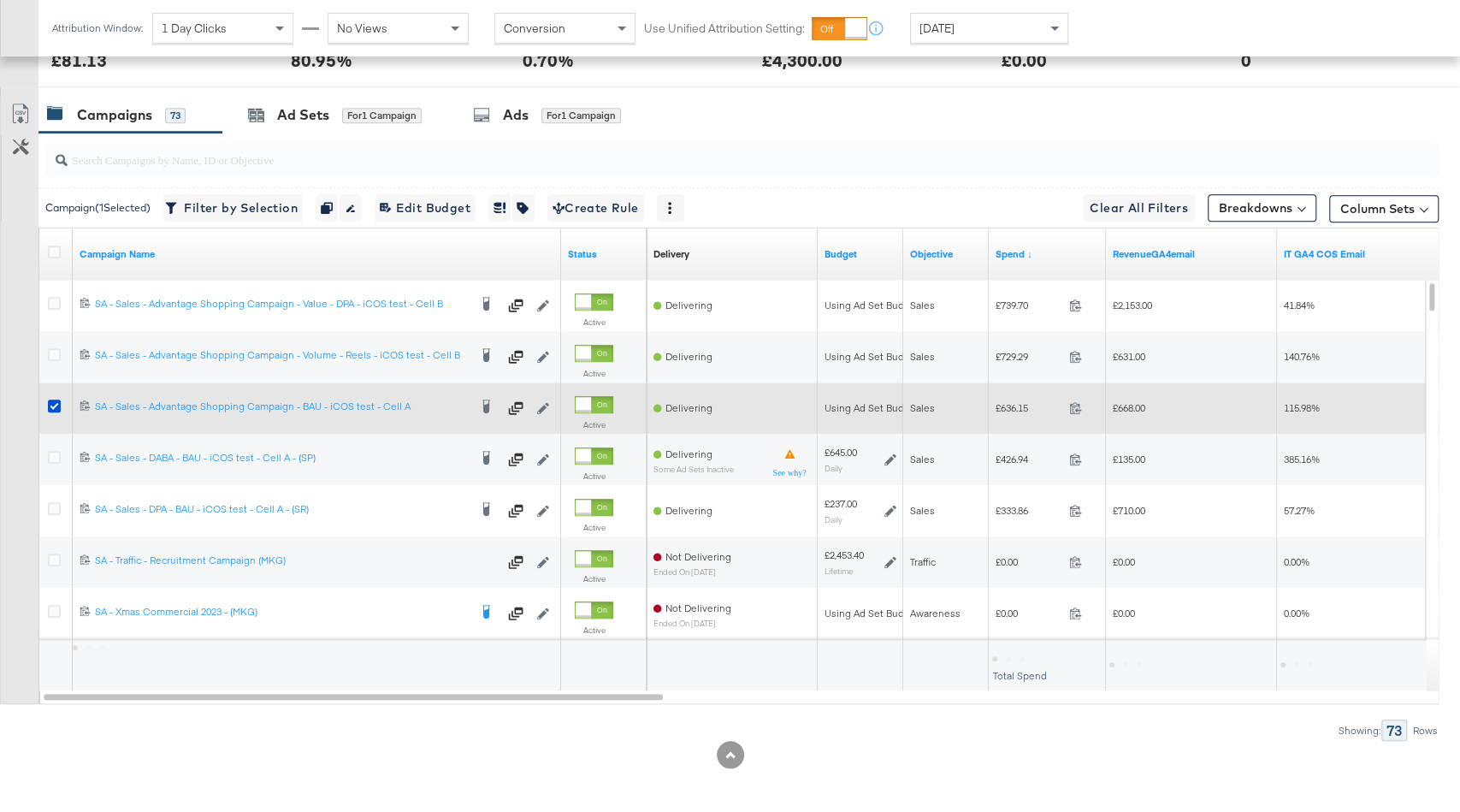
click at [56, 393] on div at bounding box center [57, 407] width 31 height 30
click at [51, 402] on icon at bounding box center [54, 406] width 13 height 13
click at [0, 0] on input "checkbox" at bounding box center [0, 0] width 0 height 0
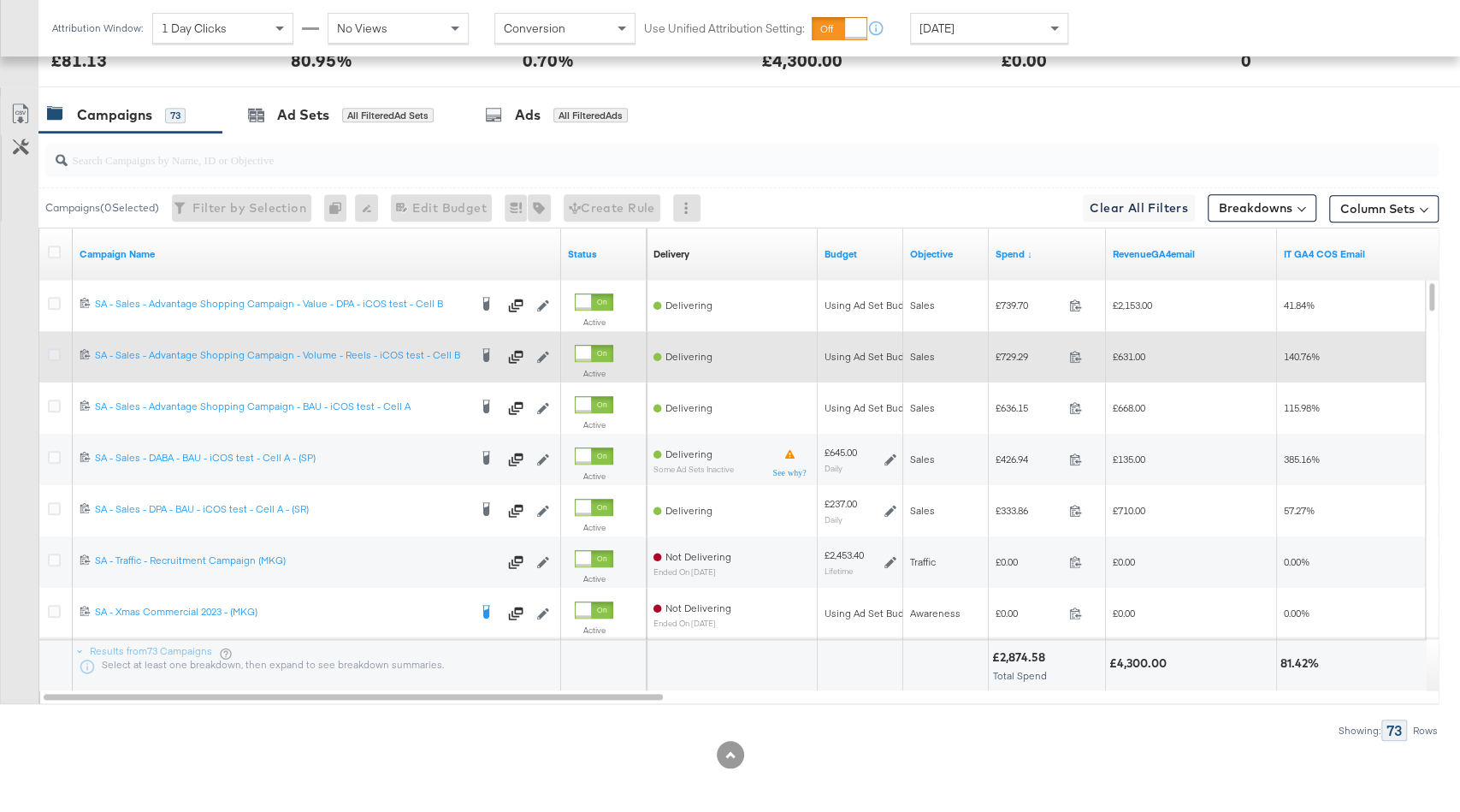
click at [51, 349] on icon at bounding box center [54, 354] width 13 height 13
click at [0, 0] on input "checkbox" at bounding box center [0, 0] width 0 height 0
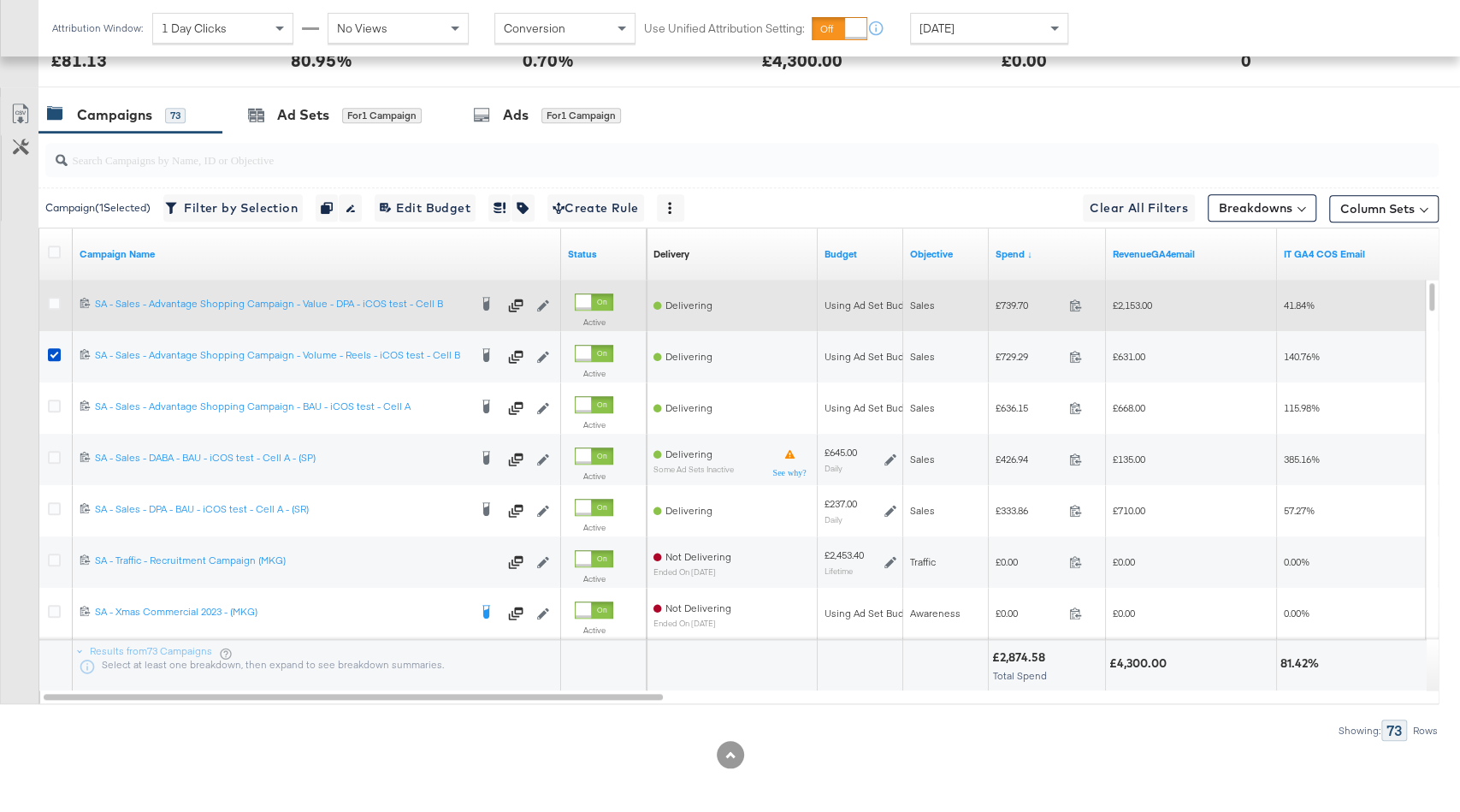
click at [52, 292] on div at bounding box center [57, 305] width 31 height 30
click at [53, 299] on icon at bounding box center [54, 303] width 13 height 13
click at [0, 0] on input "checkbox" at bounding box center [0, 0] width 0 height 0
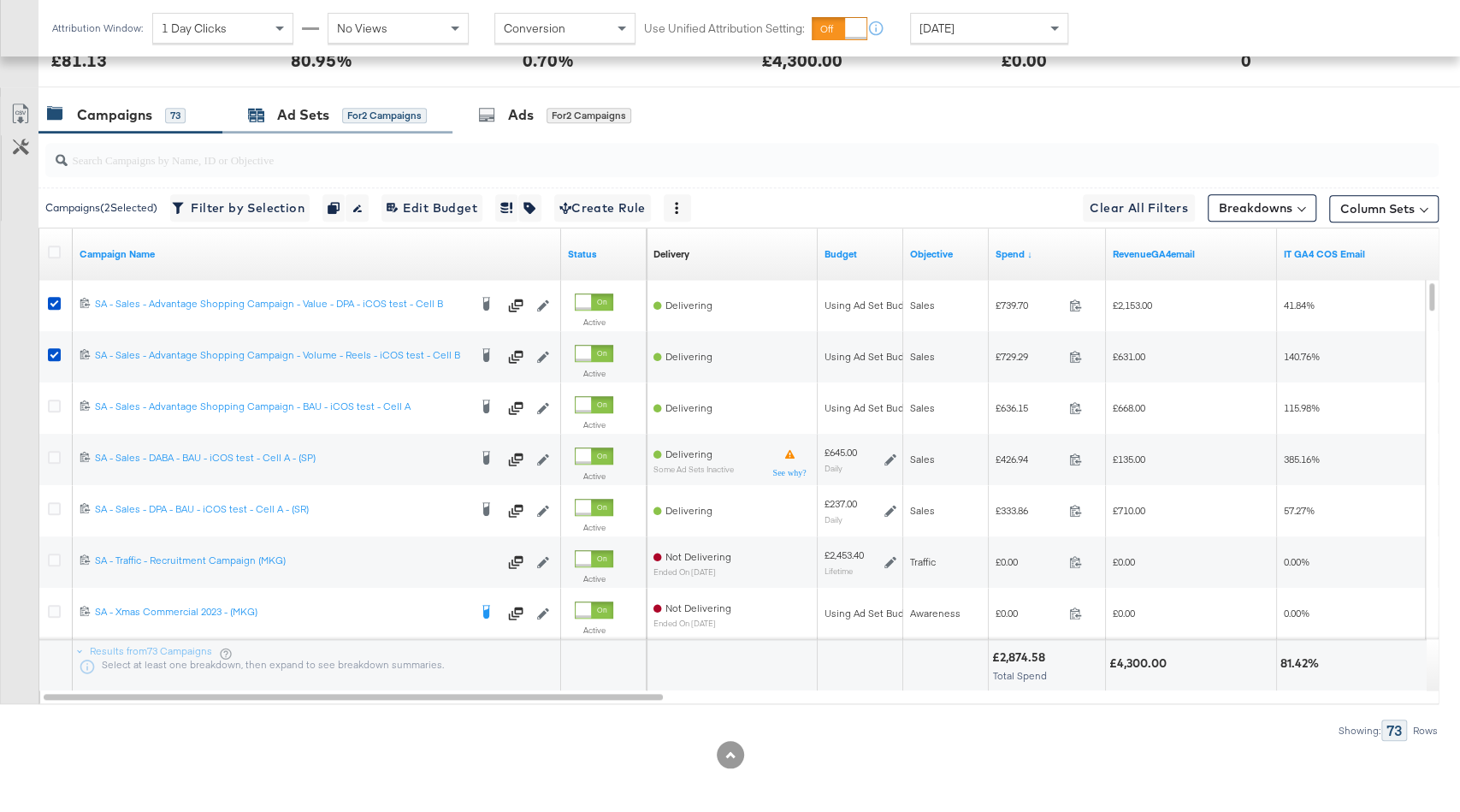
click at [320, 121] on div "Ad Sets" at bounding box center [303, 115] width 52 height 20
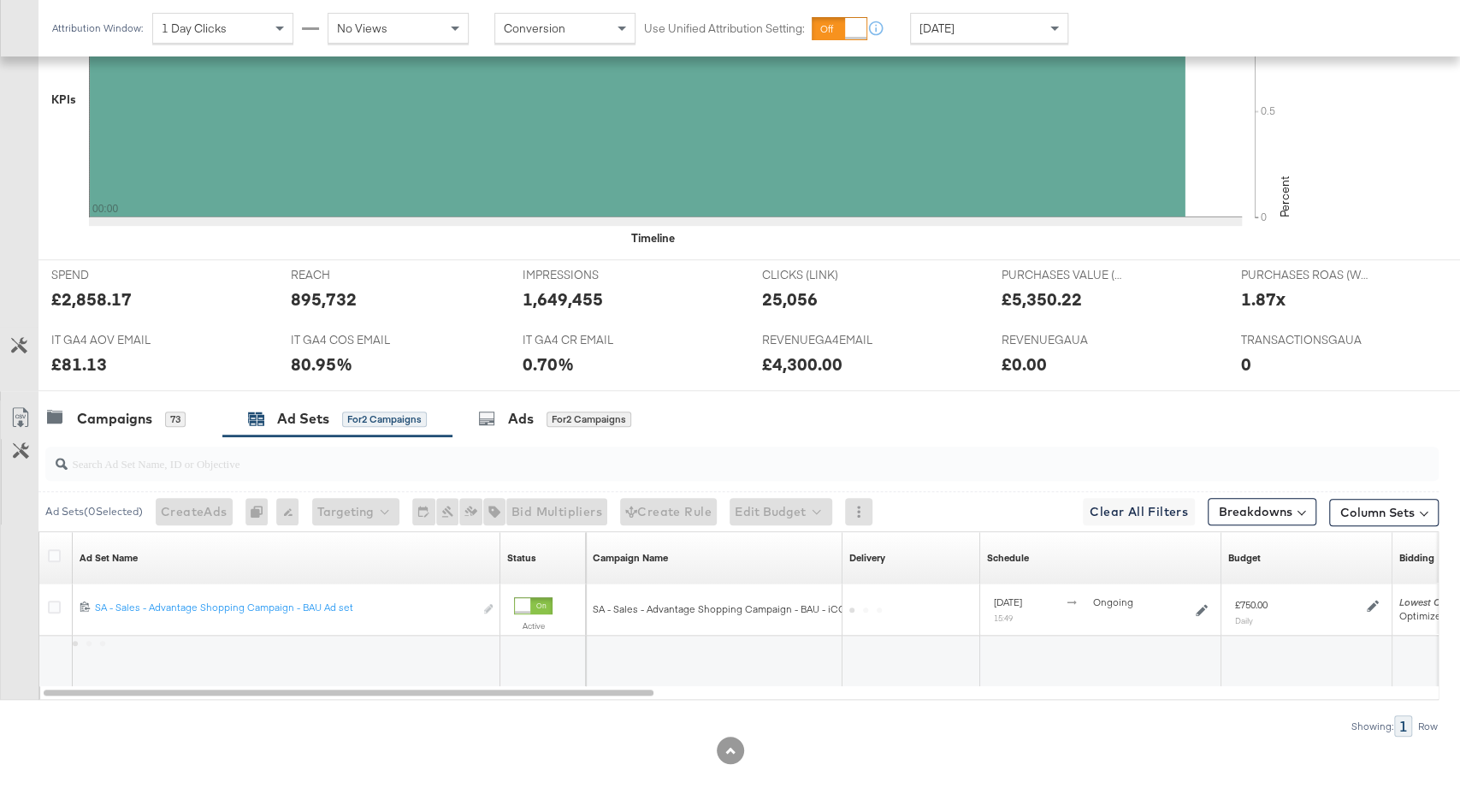
scroll to position [569, 0]
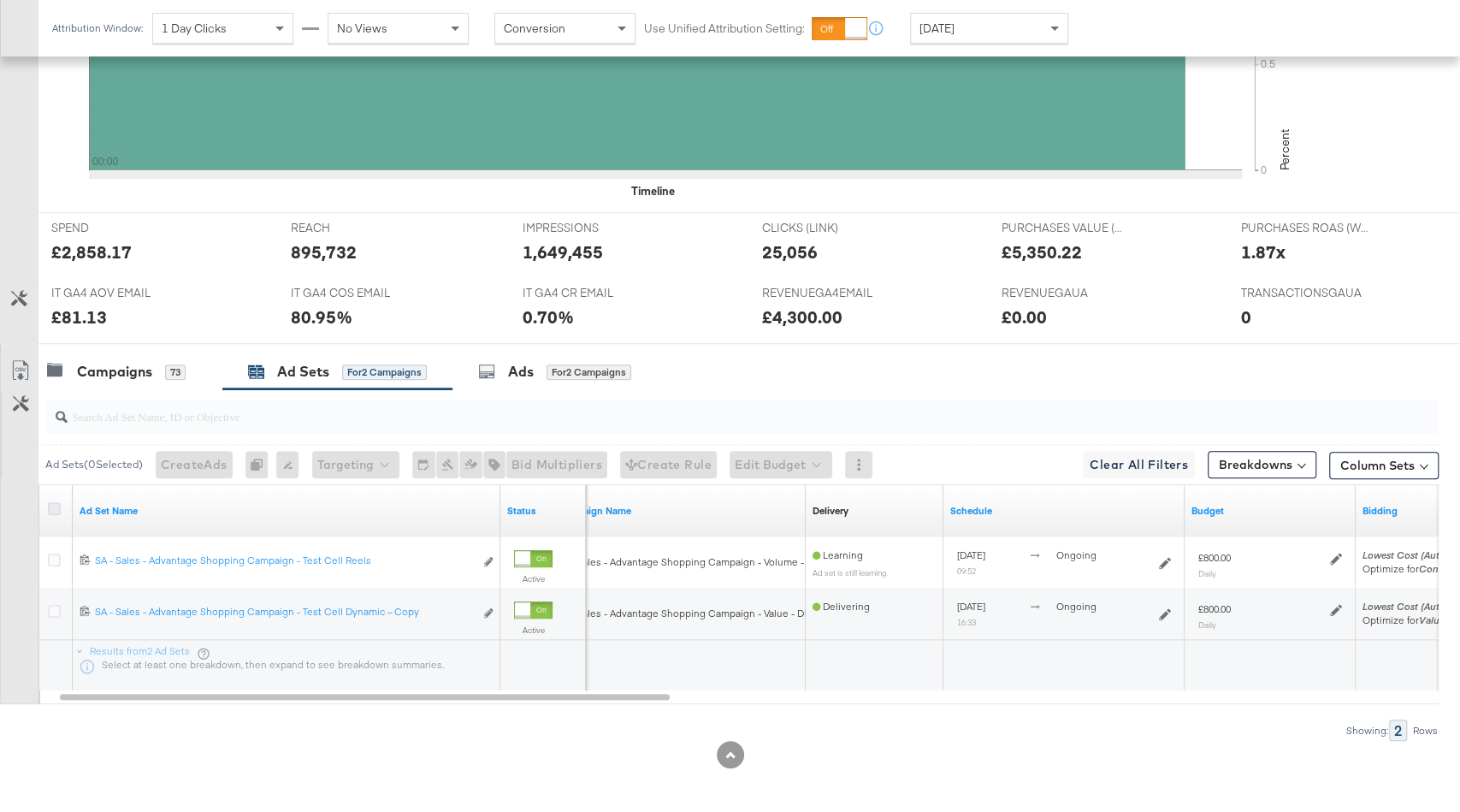
click at [48, 502] on icon at bounding box center [54, 508] width 13 height 13
click at [0, 0] on input "checkbox" at bounding box center [0, 0] width 0 height 0
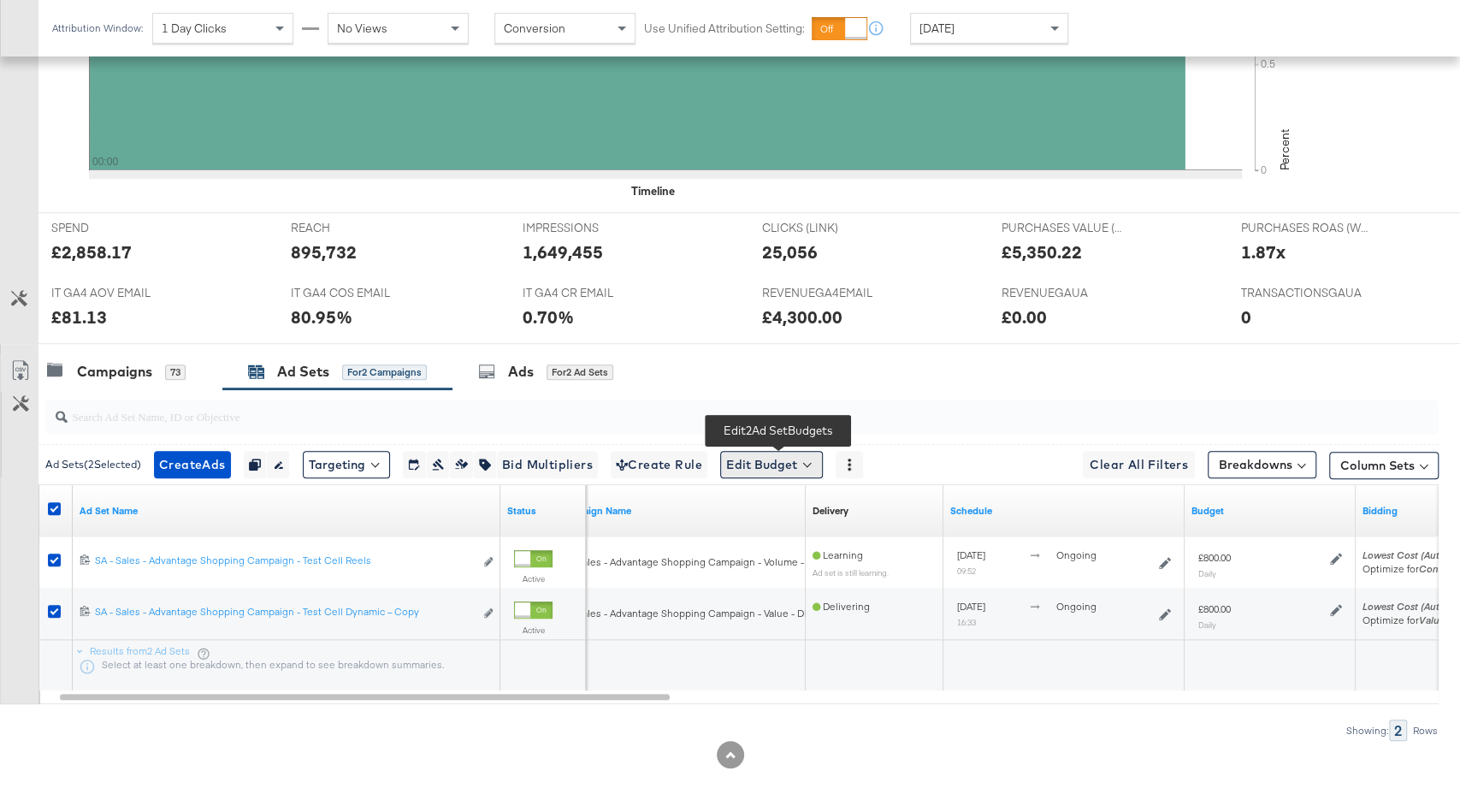
click at [817, 467] on button "Edit Budget" at bounding box center [771, 464] width 103 height 27
click at [825, 500] on span "Edit Ad Set Budget" at bounding box center [777, 509] width 98 height 23
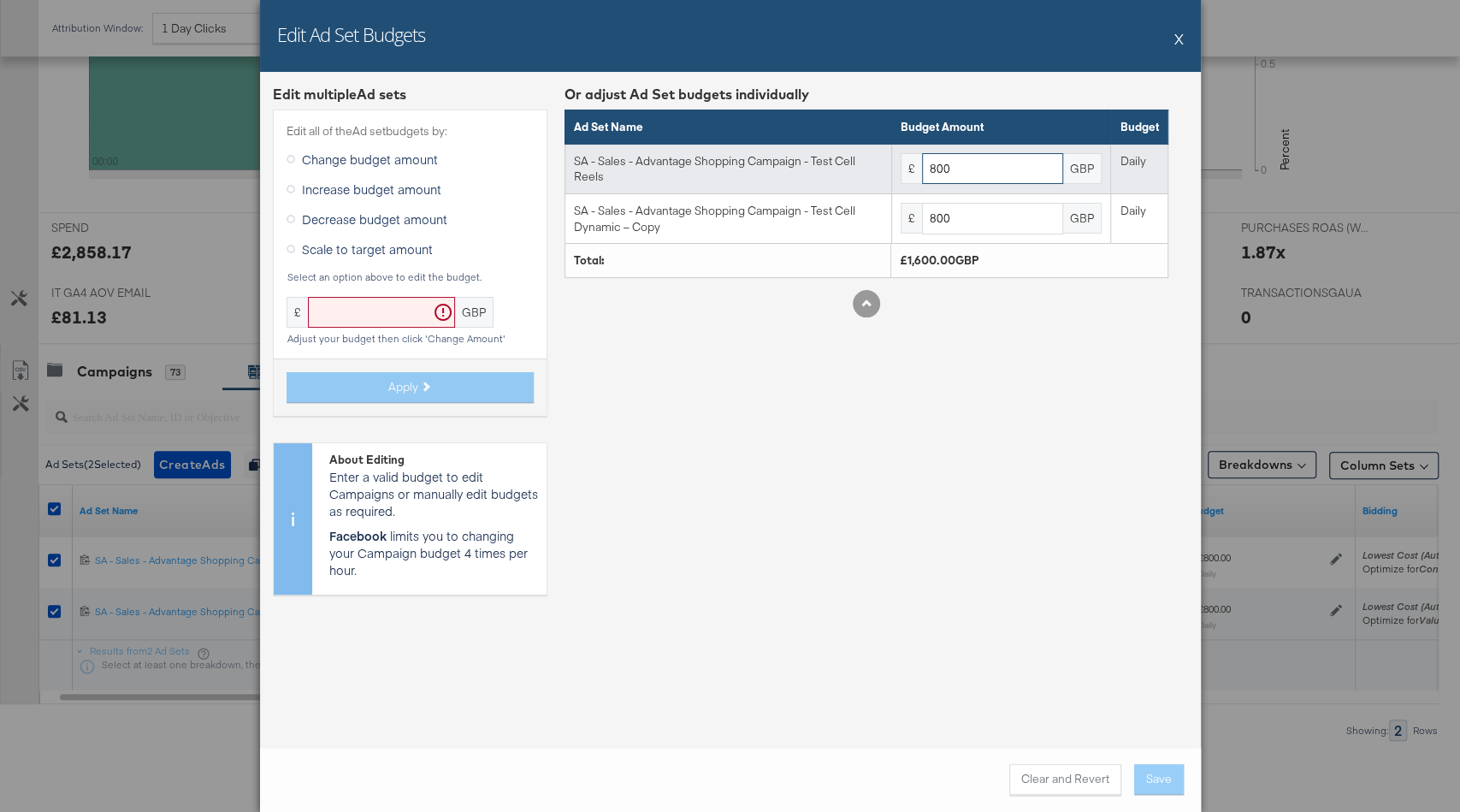
click at [961, 159] on input "800" at bounding box center [992, 169] width 141 height 31
paste input "72"
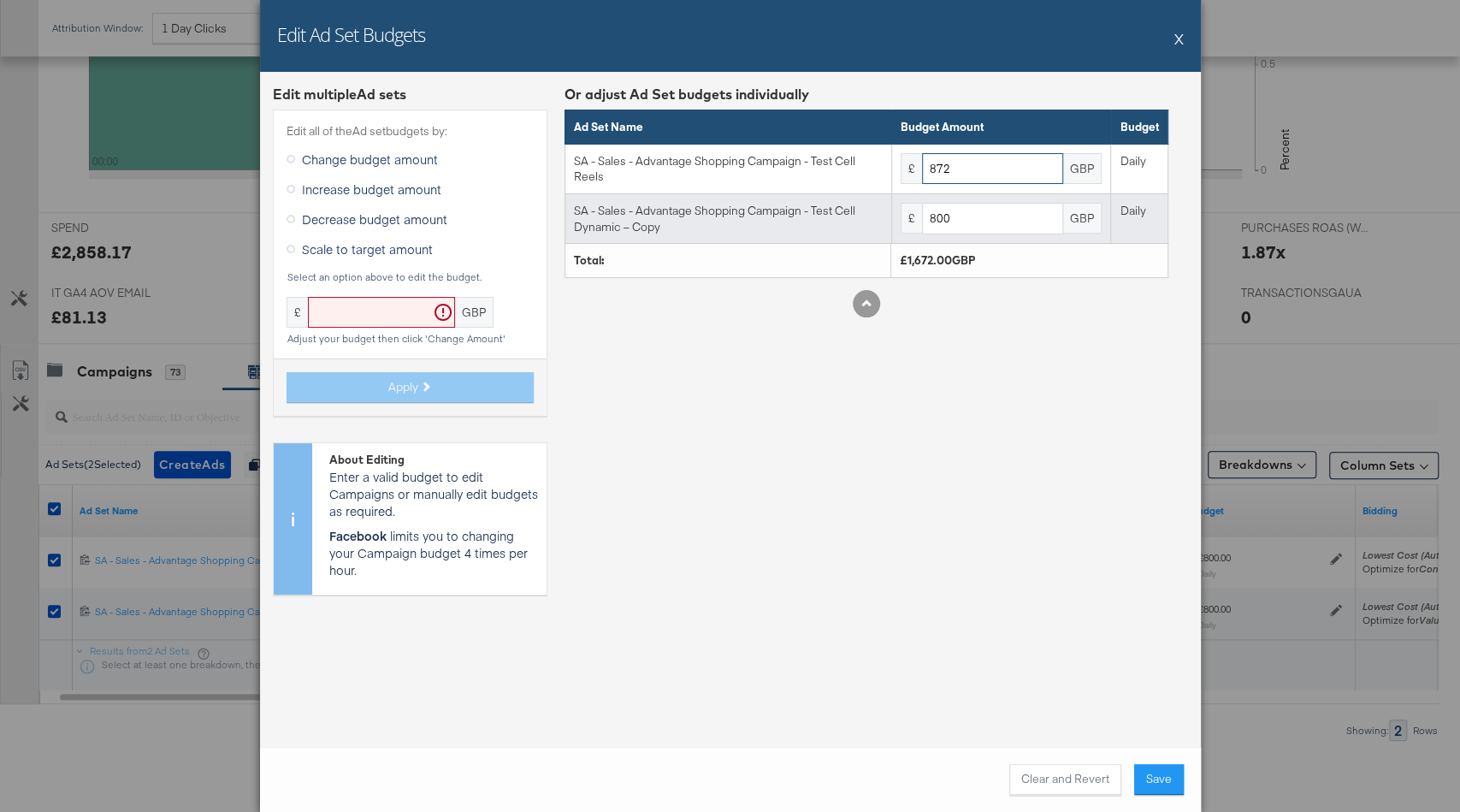
type input "872"
click at [971, 227] on input "800" at bounding box center [992, 218] width 141 height 31
paste input "72"
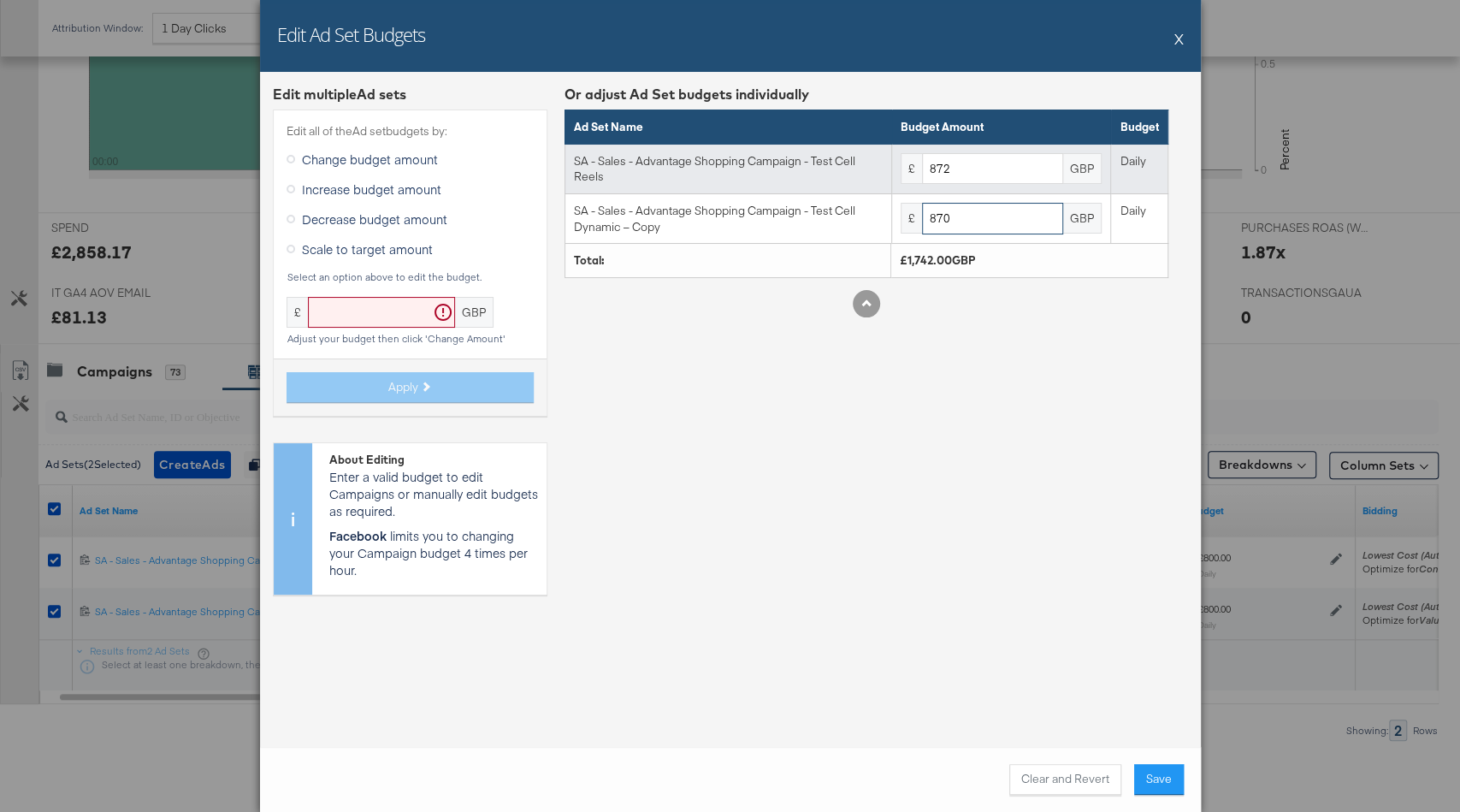
type input "870"
click at [979, 153] on input "872" at bounding box center [992, 169] width 141 height 31
click at [979, 164] on input "872" at bounding box center [992, 169] width 141 height 31
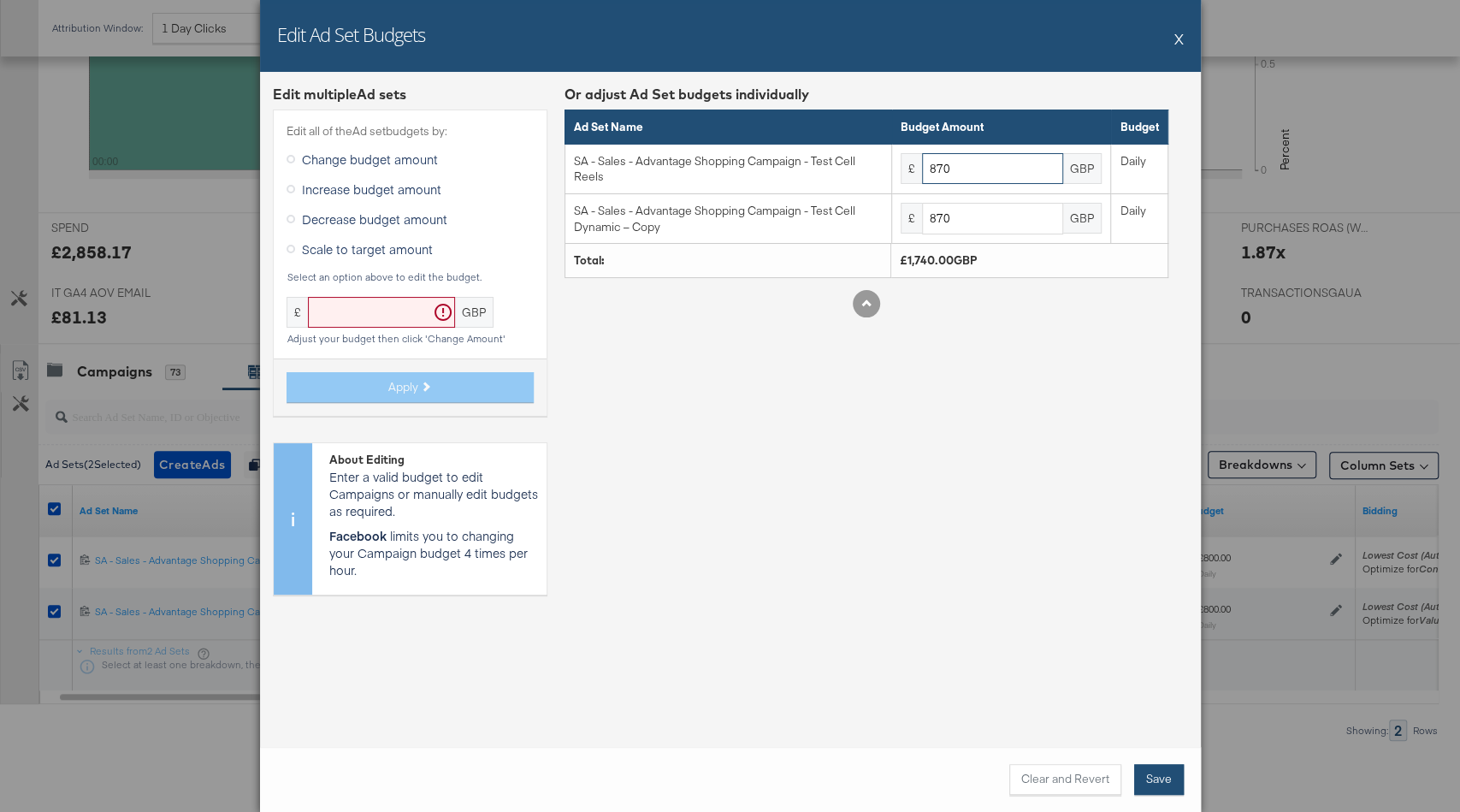
type input "870"
click at [1162, 778] on button "Save" at bounding box center [1159, 779] width 50 height 30
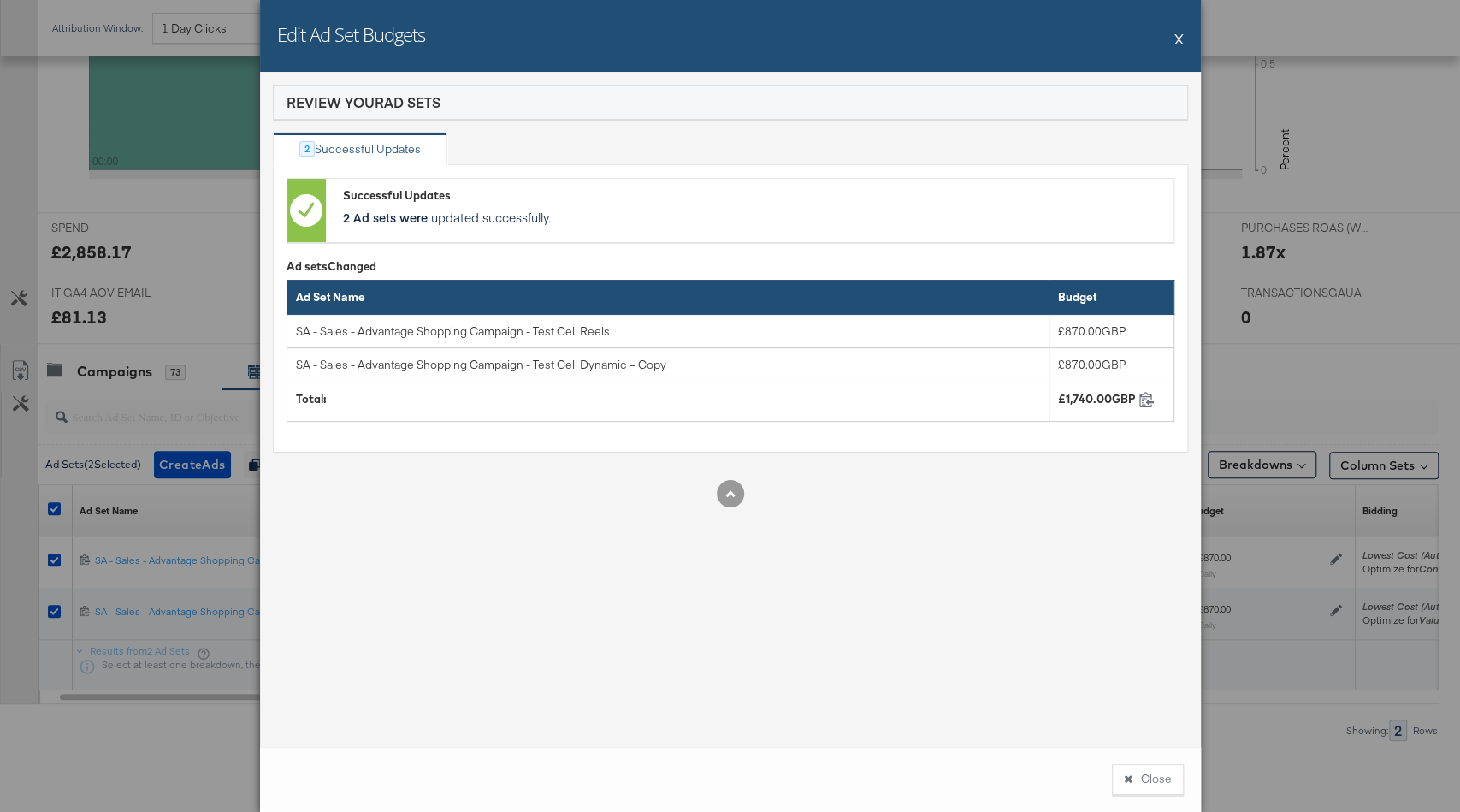
click at [1181, 39] on button "X" at bounding box center [1179, 38] width 10 height 34
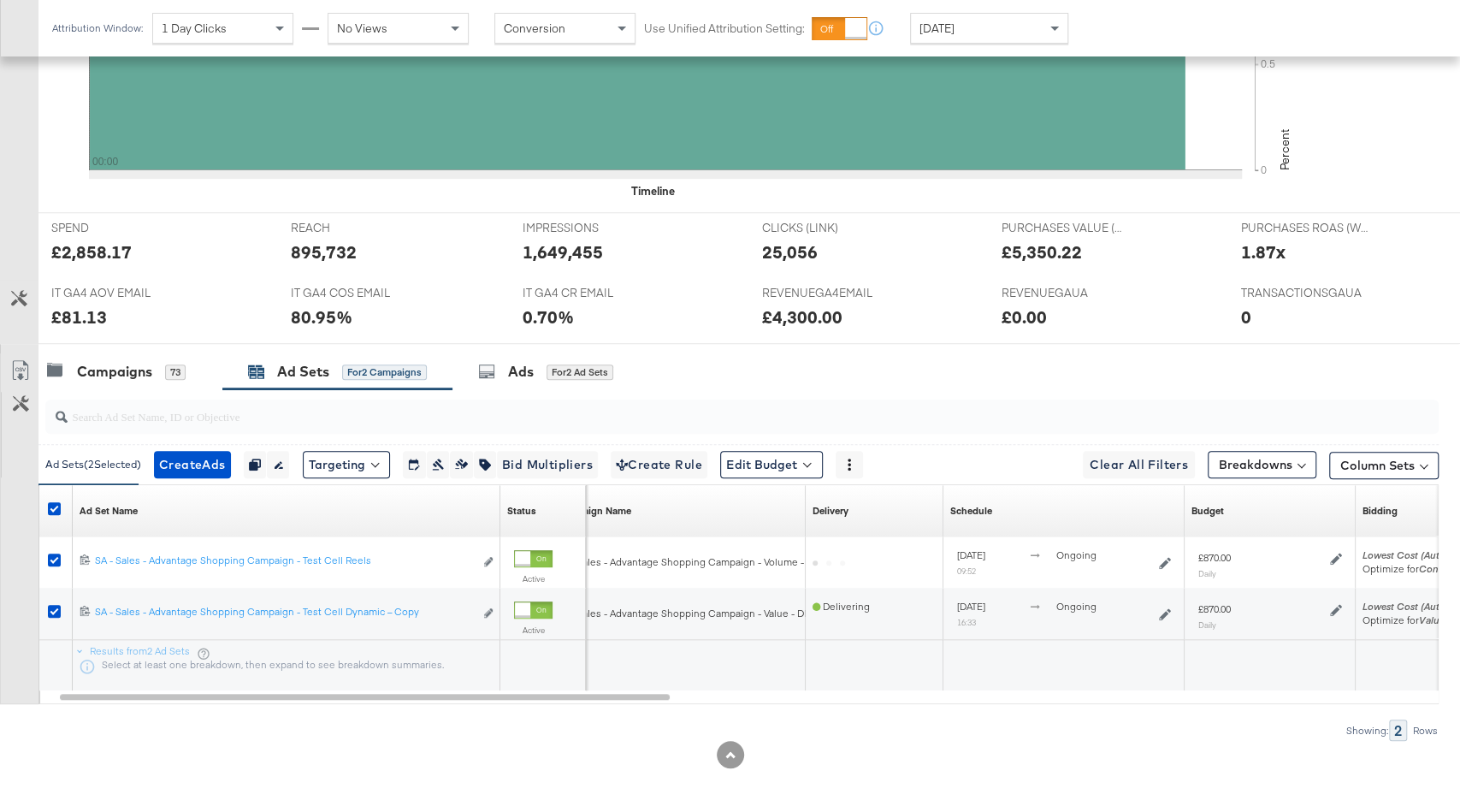
scroll to position [568, 0]
click at [96, 363] on div "Campaigns" at bounding box center [114, 372] width 75 height 20
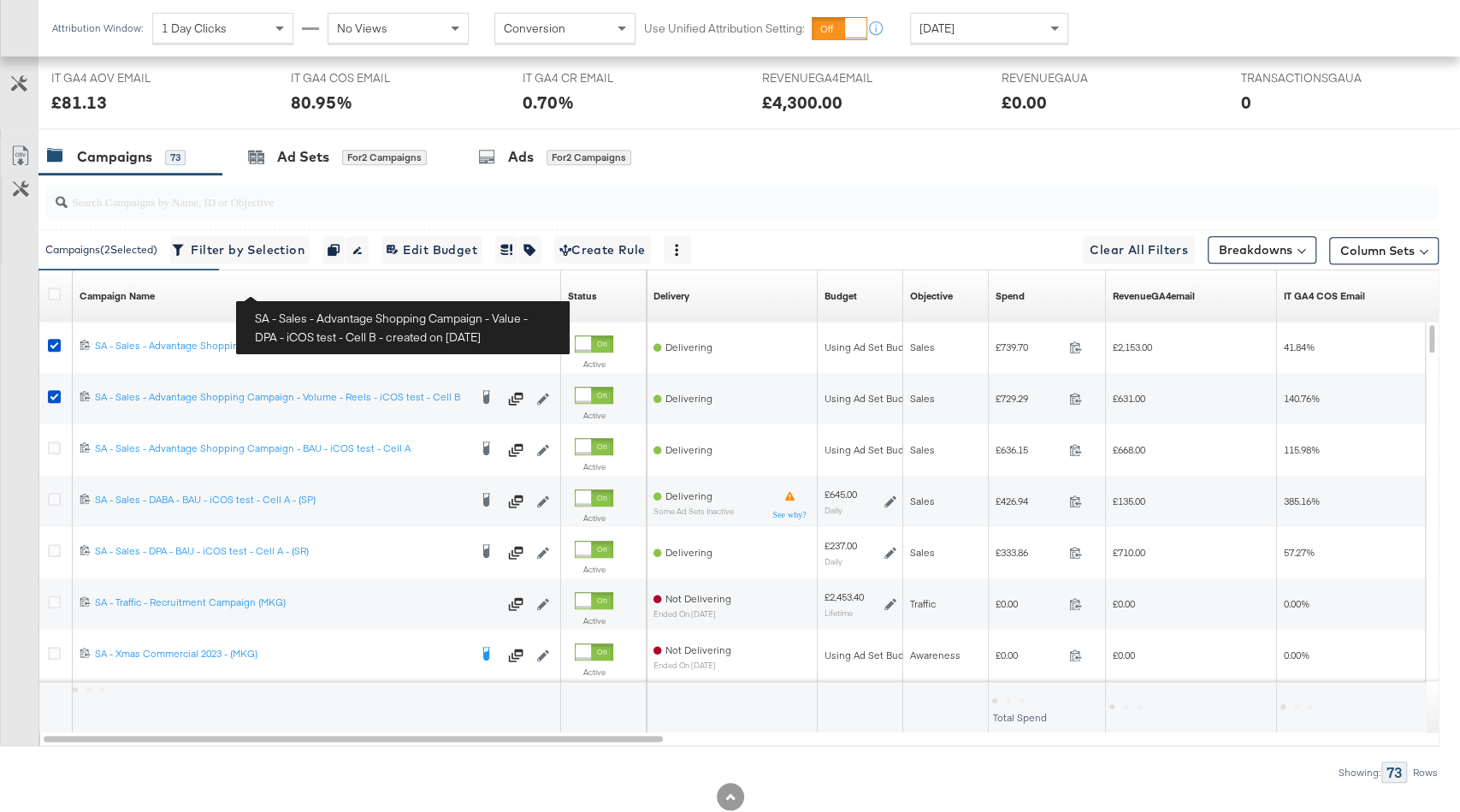
scroll to position [825, 0]
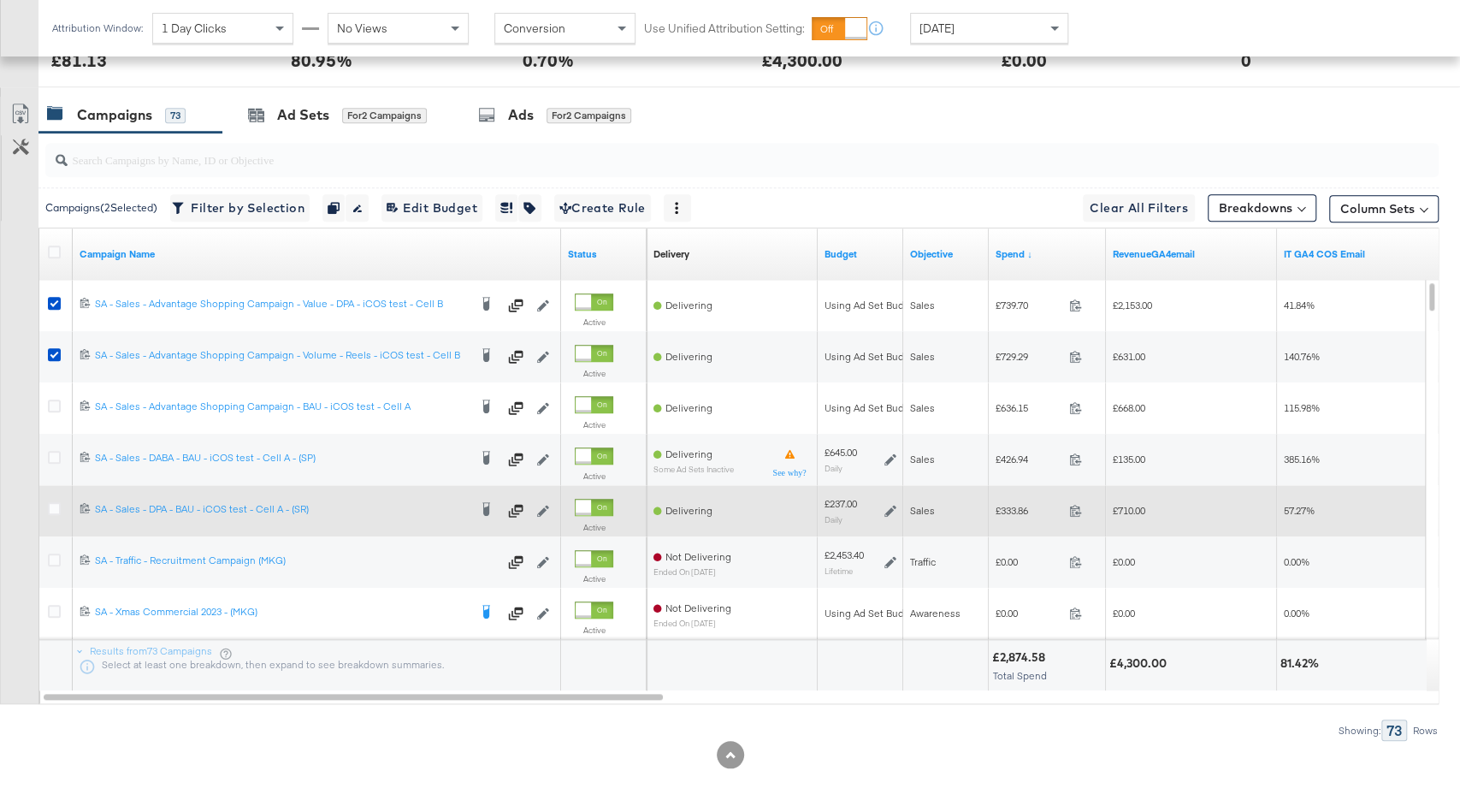
click at [893, 513] on div "£237.00 Daily" at bounding box center [860, 510] width 72 height 26
